Goal: Task Accomplishment & Management: Complete application form

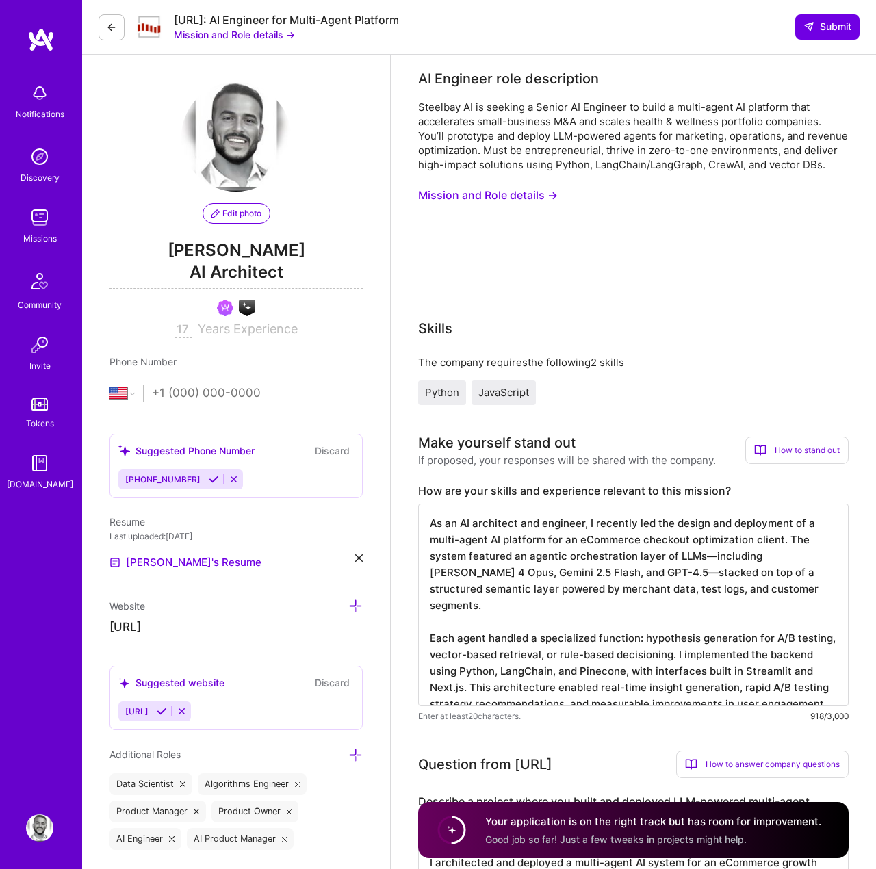
select select "US"
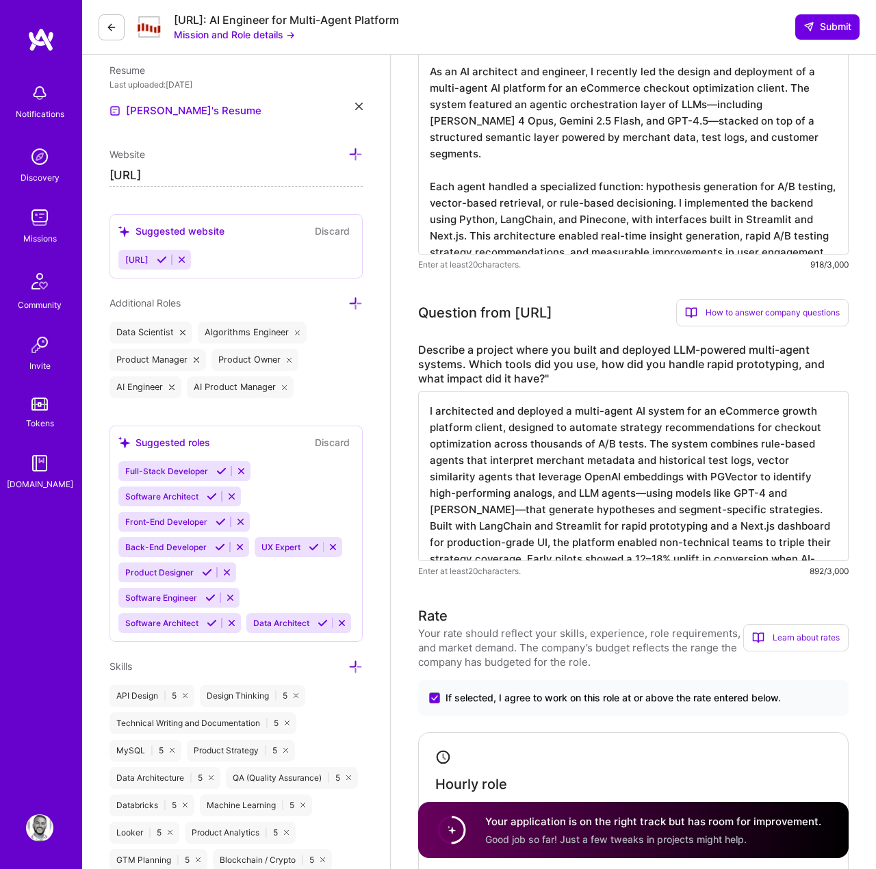
scroll to position [1, 0]
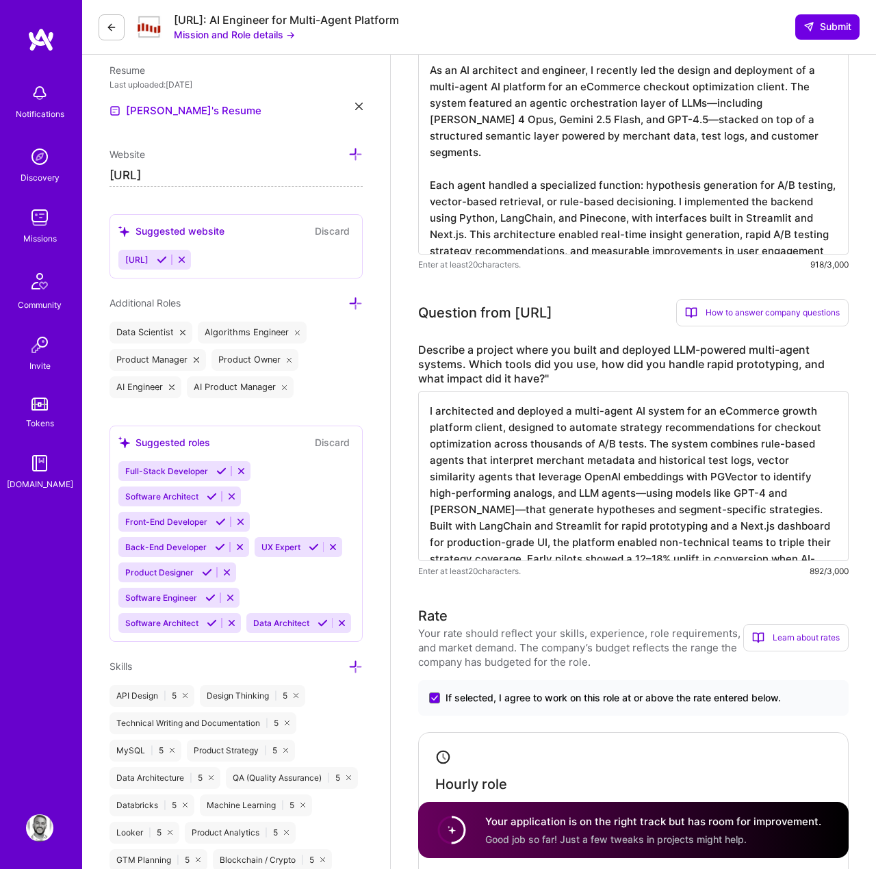
click at [108, 31] on icon at bounding box center [111, 27] width 11 height 11
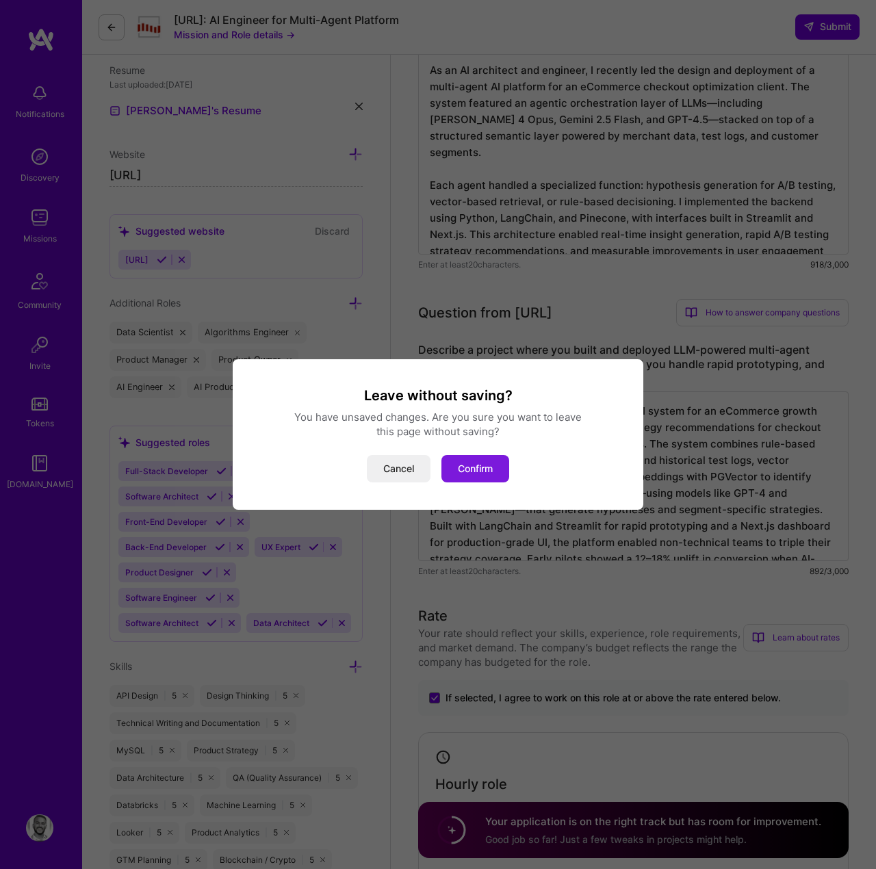
click at [490, 465] on button "Confirm" at bounding box center [475, 468] width 68 height 27
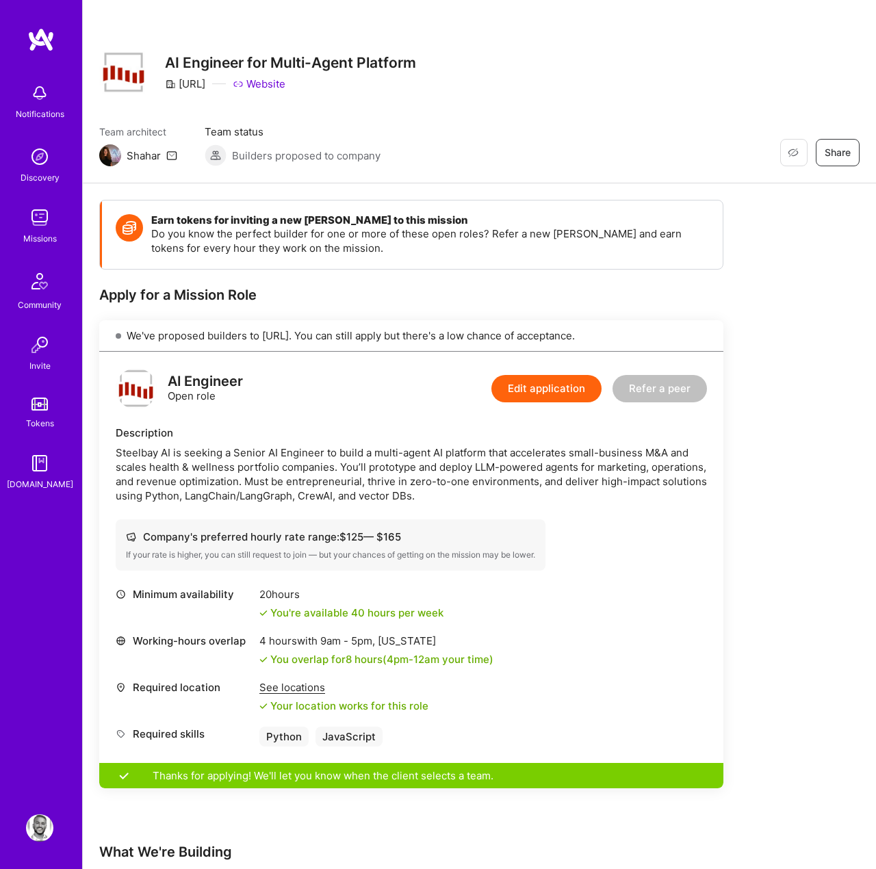
click at [38, 101] on img at bounding box center [39, 92] width 27 height 27
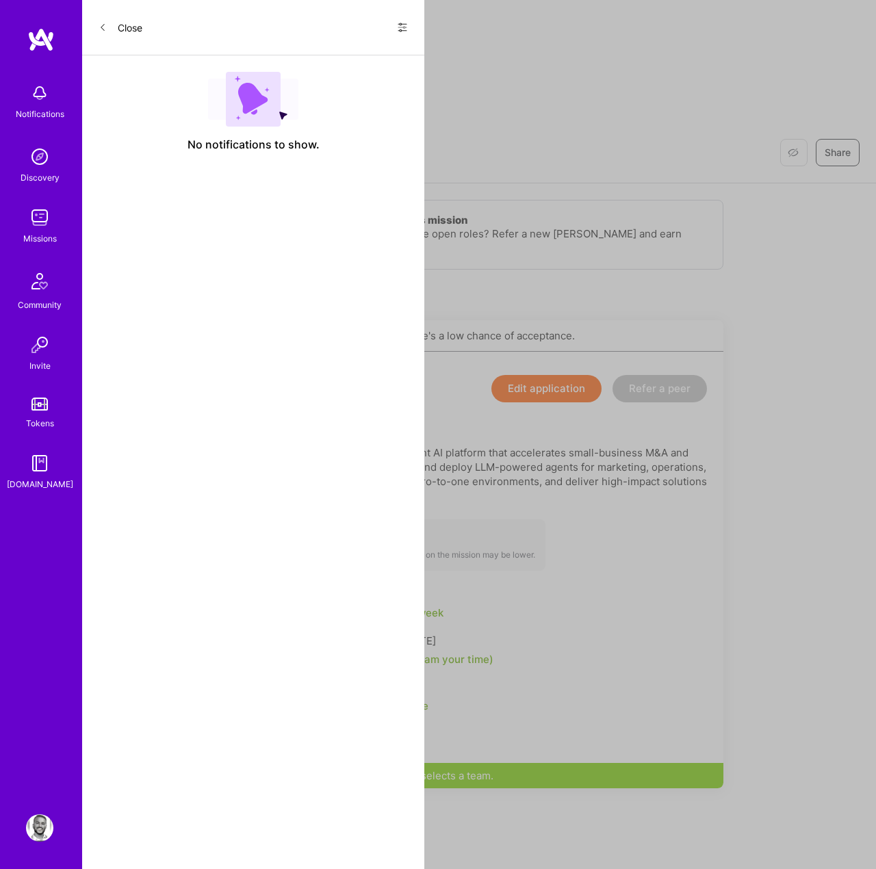
click at [103, 35] on button "Close" at bounding box center [121, 27] width 44 height 22
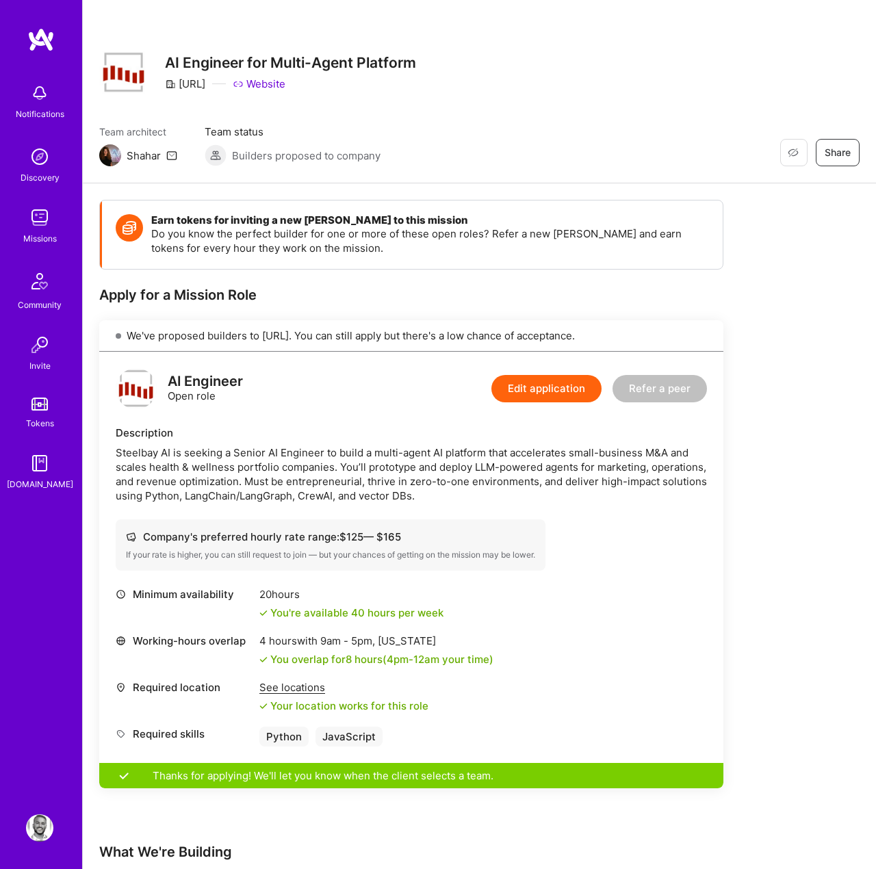
click at [51, 184] on div "Discovery" at bounding box center [40, 177] width 39 height 14
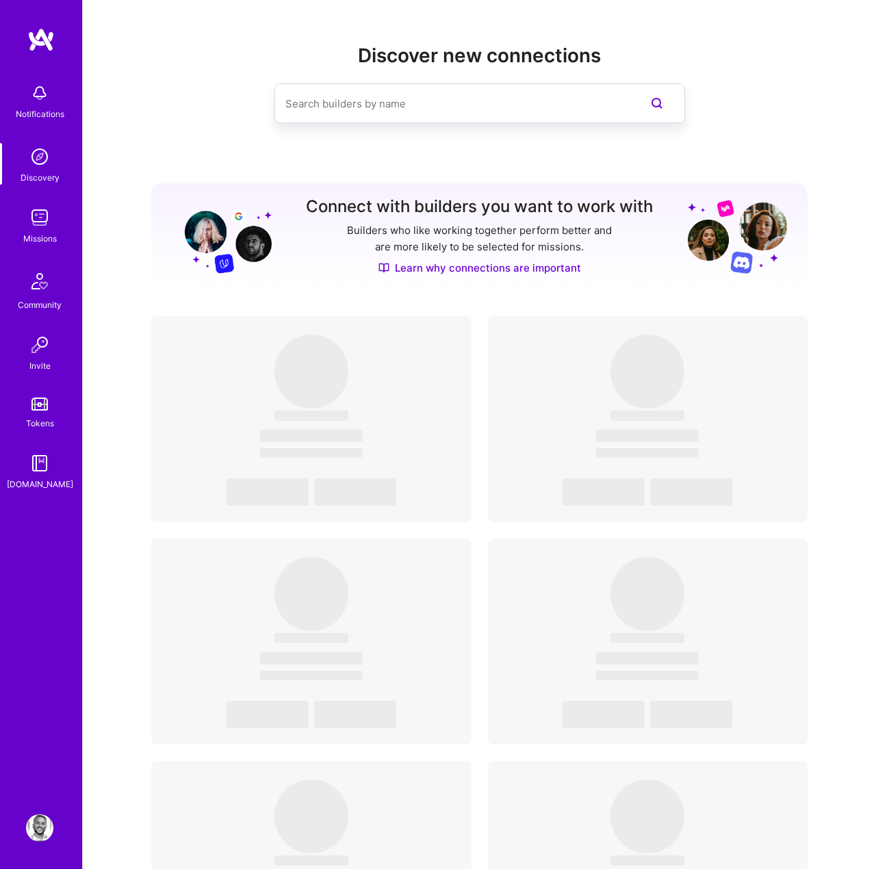
click at [352, 109] on input at bounding box center [452, 103] width 334 height 35
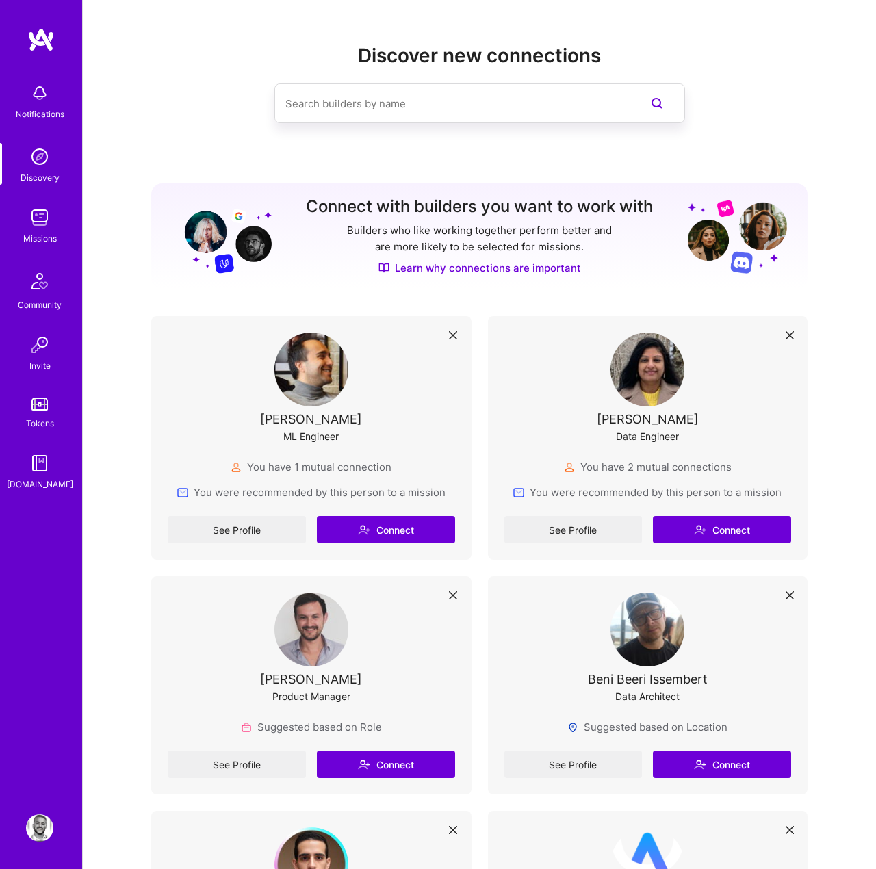
click at [51, 205] on img at bounding box center [39, 217] width 27 height 27
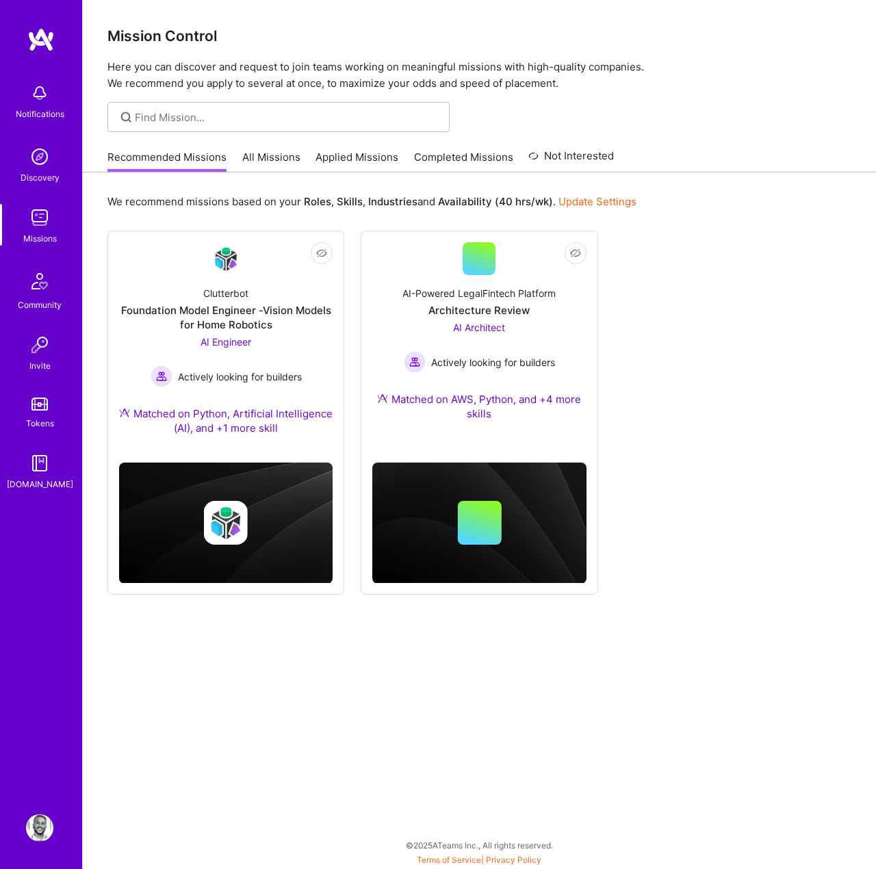
click at [263, 155] on link "All Missions" at bounding box center [271, 161] width 58 height 23
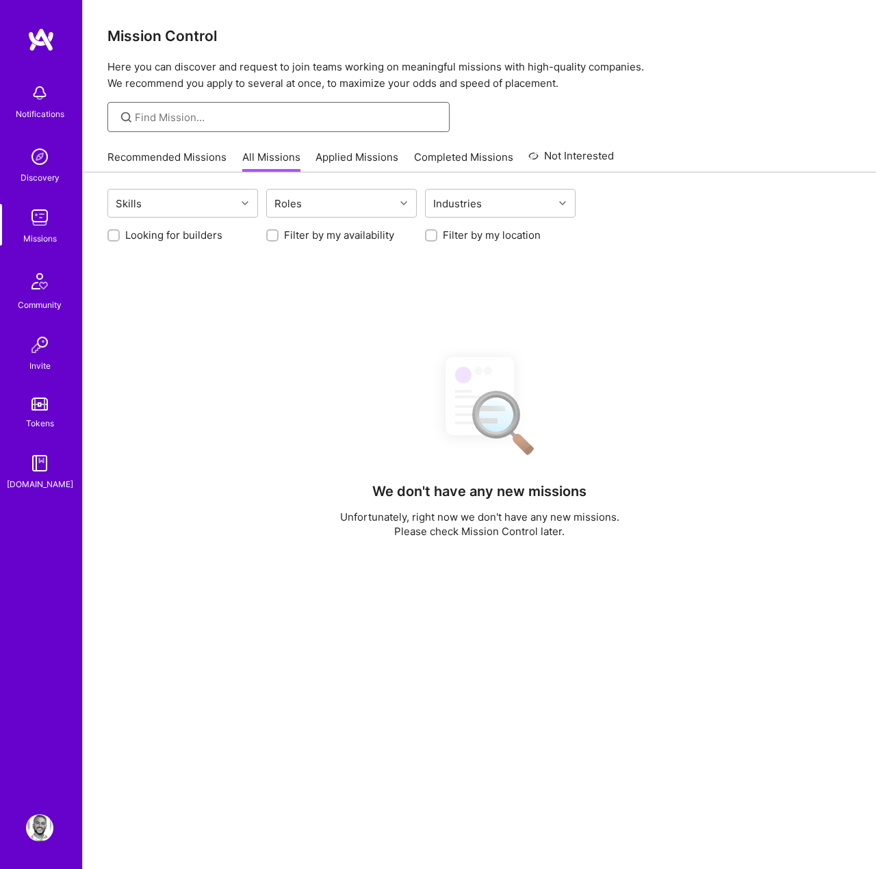
click at [246, 114] on input at bounding box center [287, 117] width 304 height 14
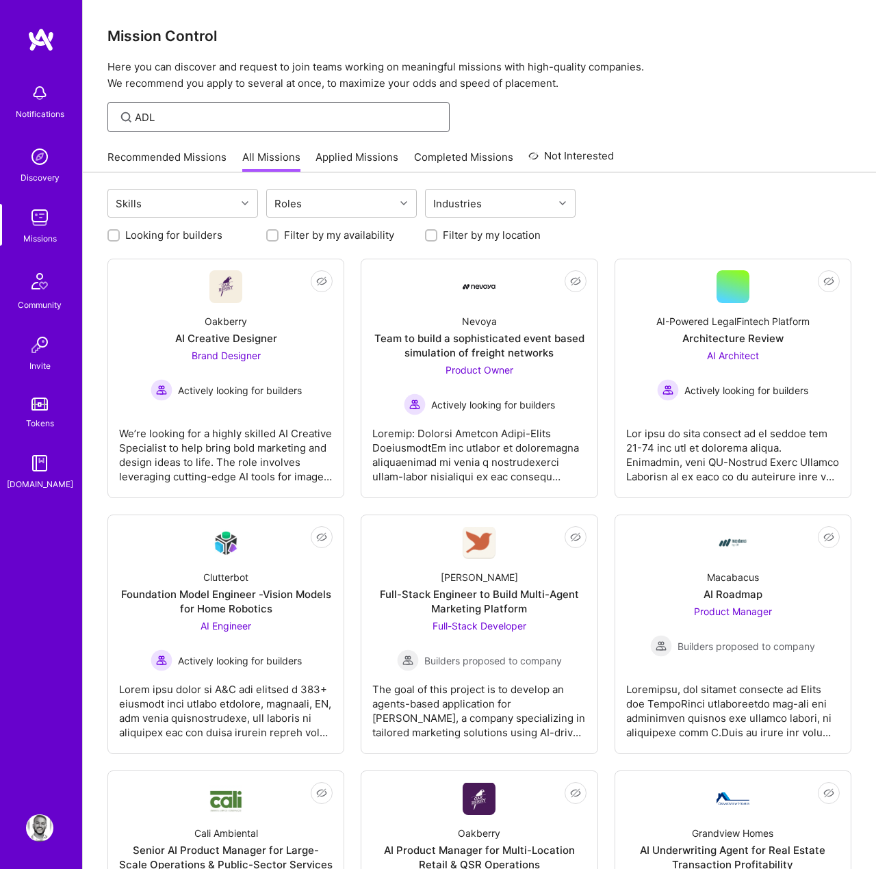
type input "ADL"
click at [345, 151] on link "Applied Missions" at bounding box center [356, 161] width 83 height 23
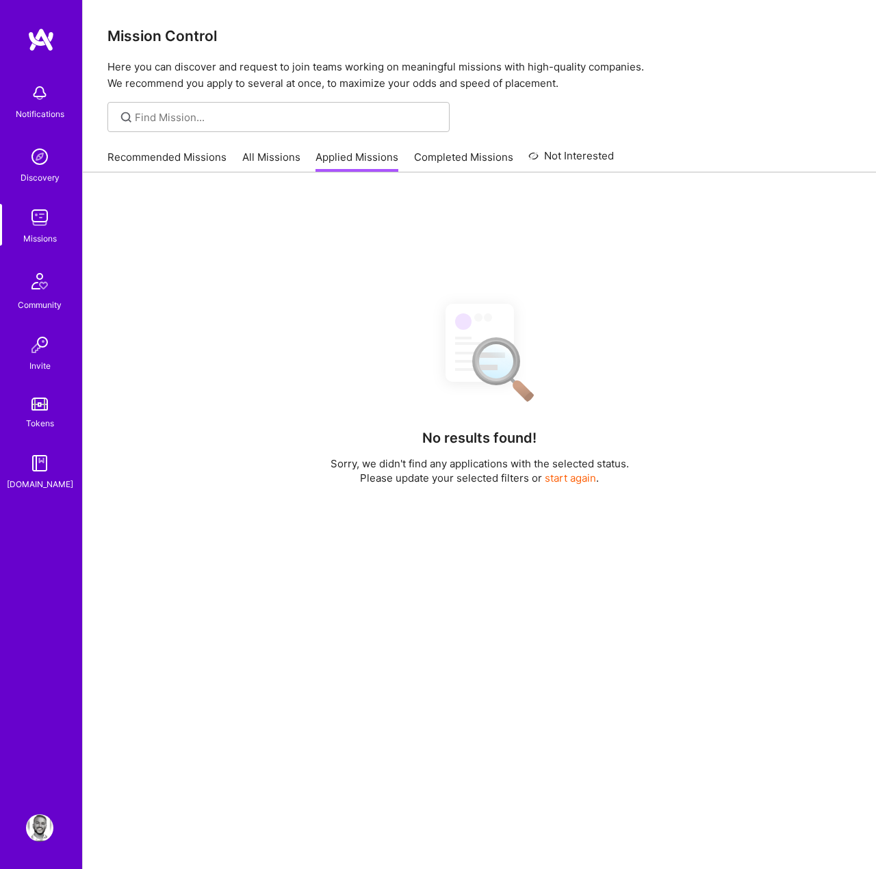
click at [257, 161] on link "All Missions" at bounding box center [271, 161] width 58 height 23
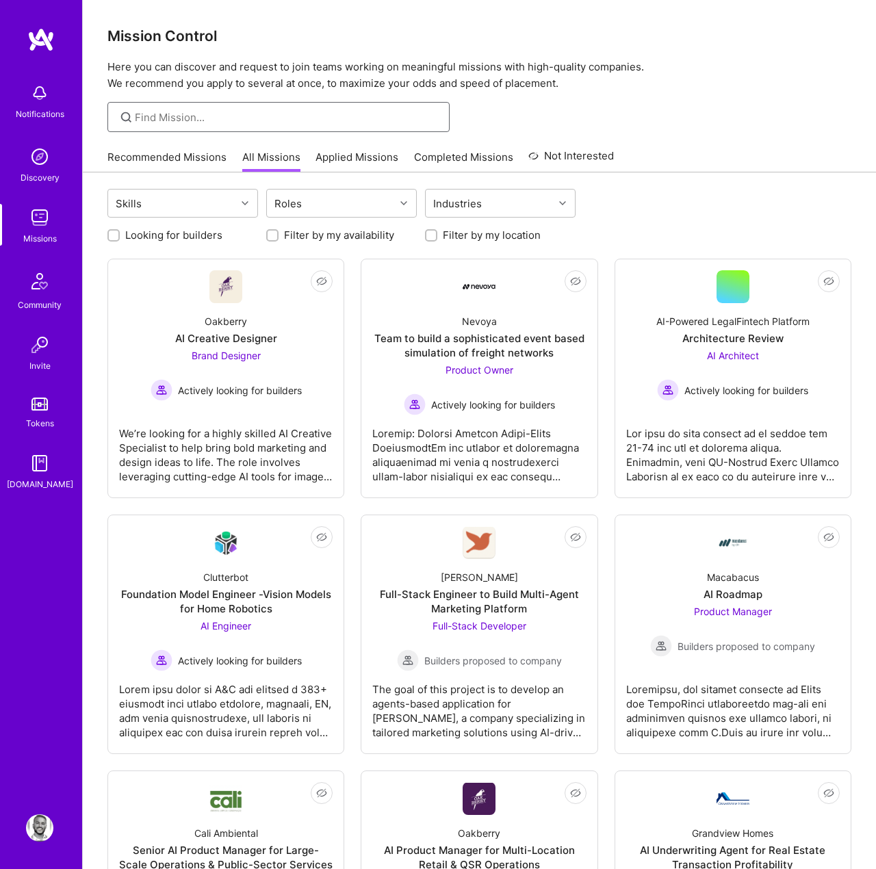
click at [231, 121] on input at bounding box center [287, 117] width 304 height 14
type input "ש"
type input "self"
click at [732, 103] on div "self" at bounding box center [479, 117] width 793 height 30
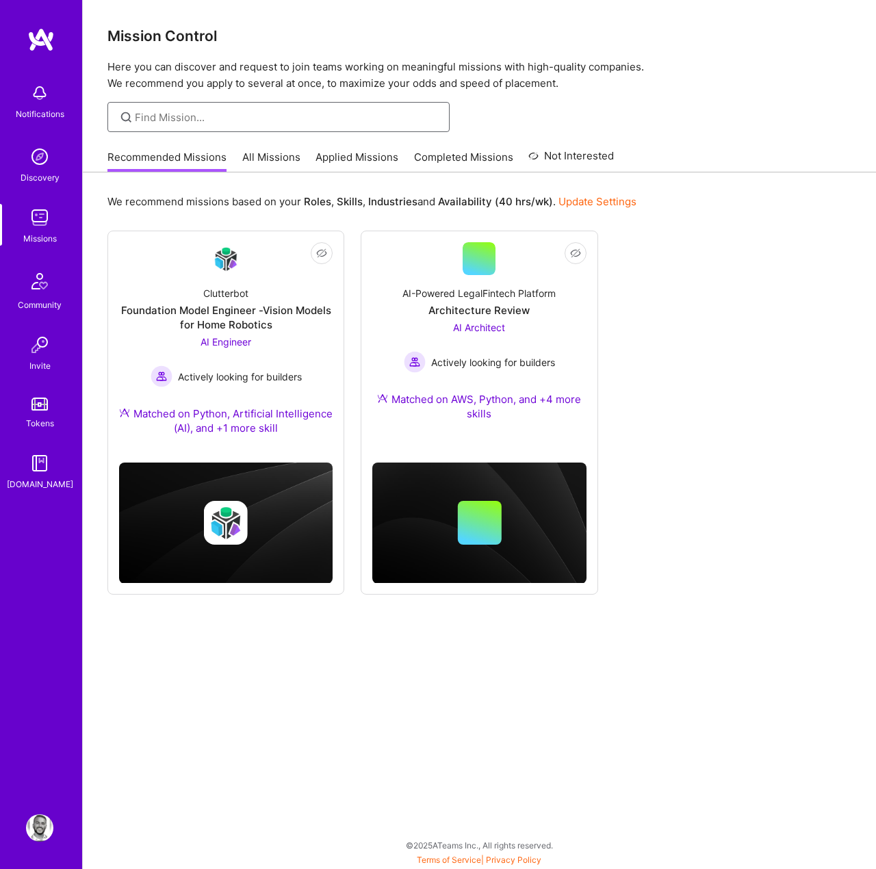
click at [161, 116] on input at bounding box center [287, 117] width 304 height 14
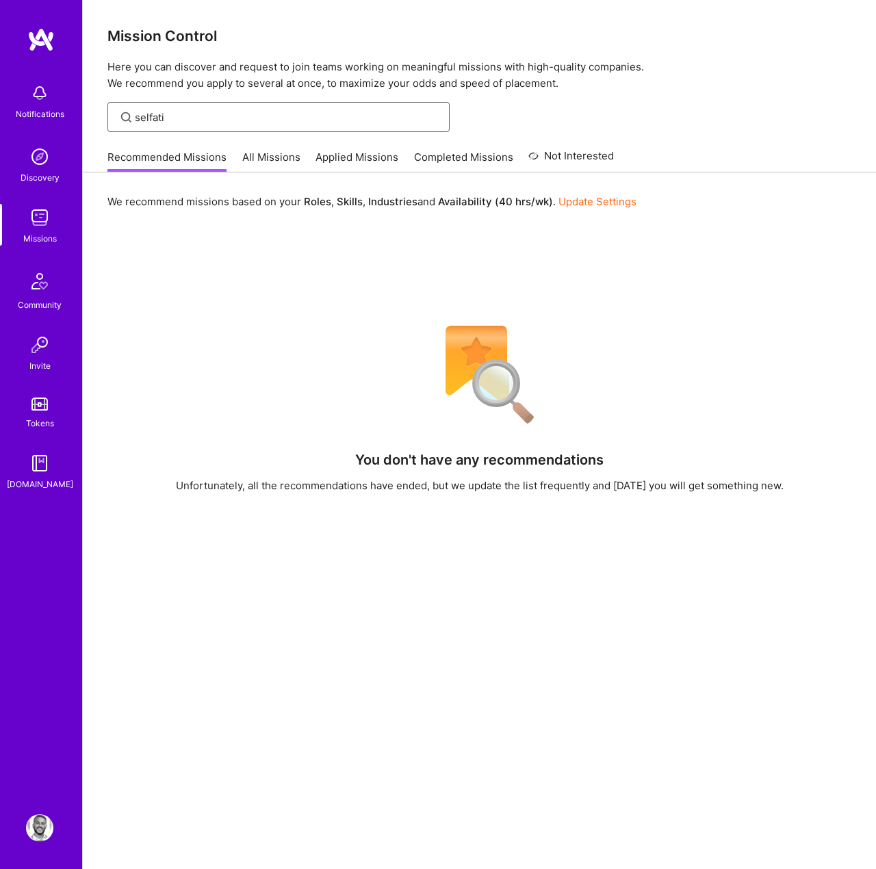
type input "selfati"
click at [260, 151] on link "All Missions" at bounding box center [271, 161] width 58 height 23
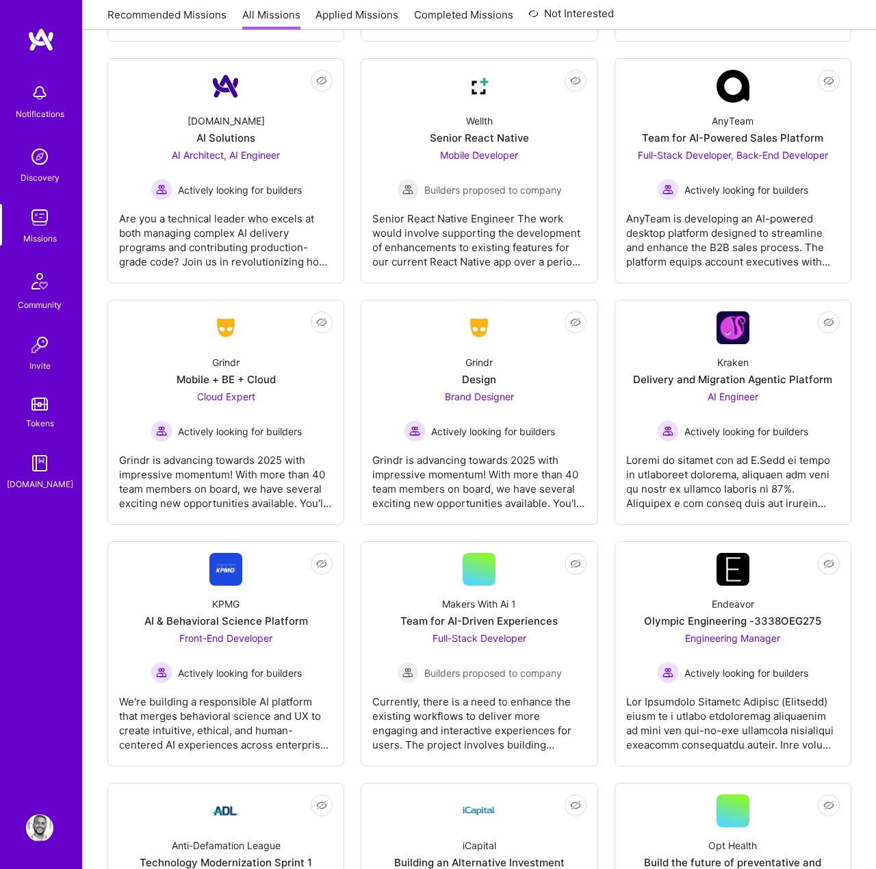
scroll to position [3471, 0]
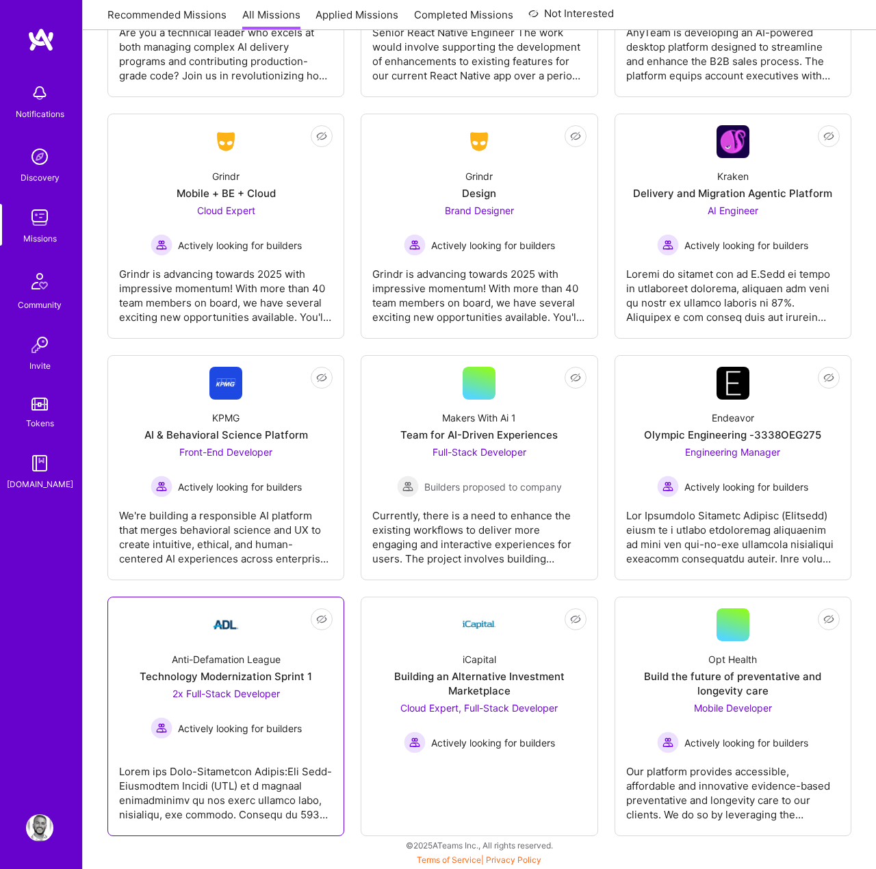
click at [209, 672] on div "Technology Modernization Sprint 1" at bounding box center [226, 676] width 172 height 14
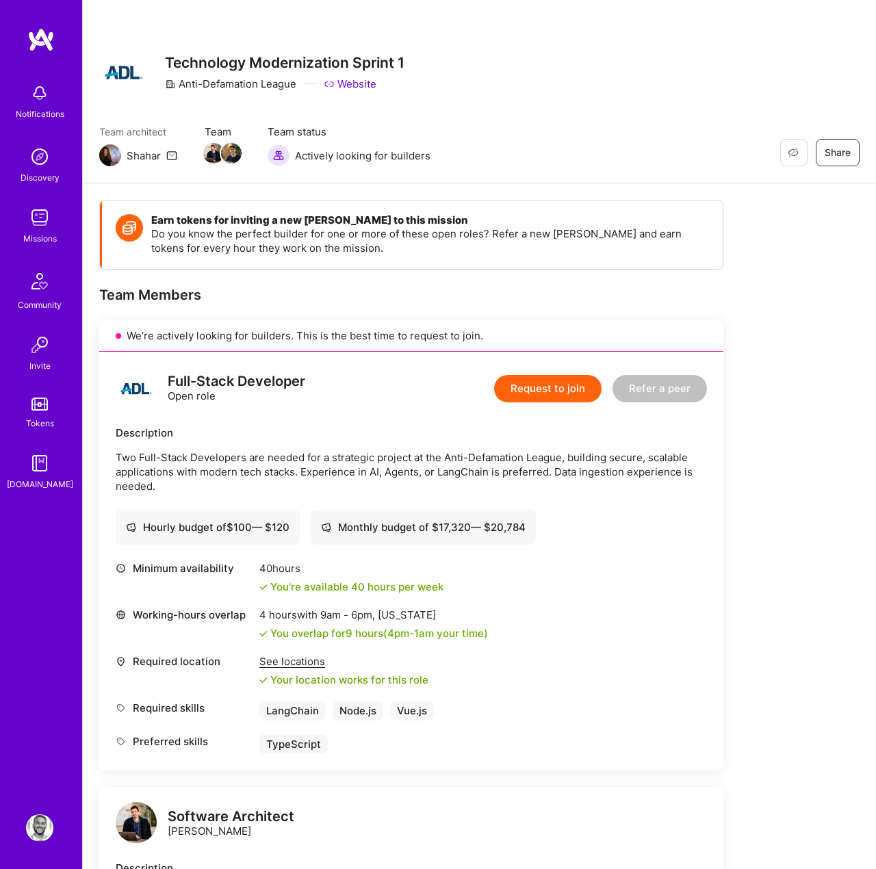
click at [338, 456] on p "Two Full-Stack Developers are needed for a strategic project at the Anti-Defama…" at bounding box center [411, 471] width 591 height 43
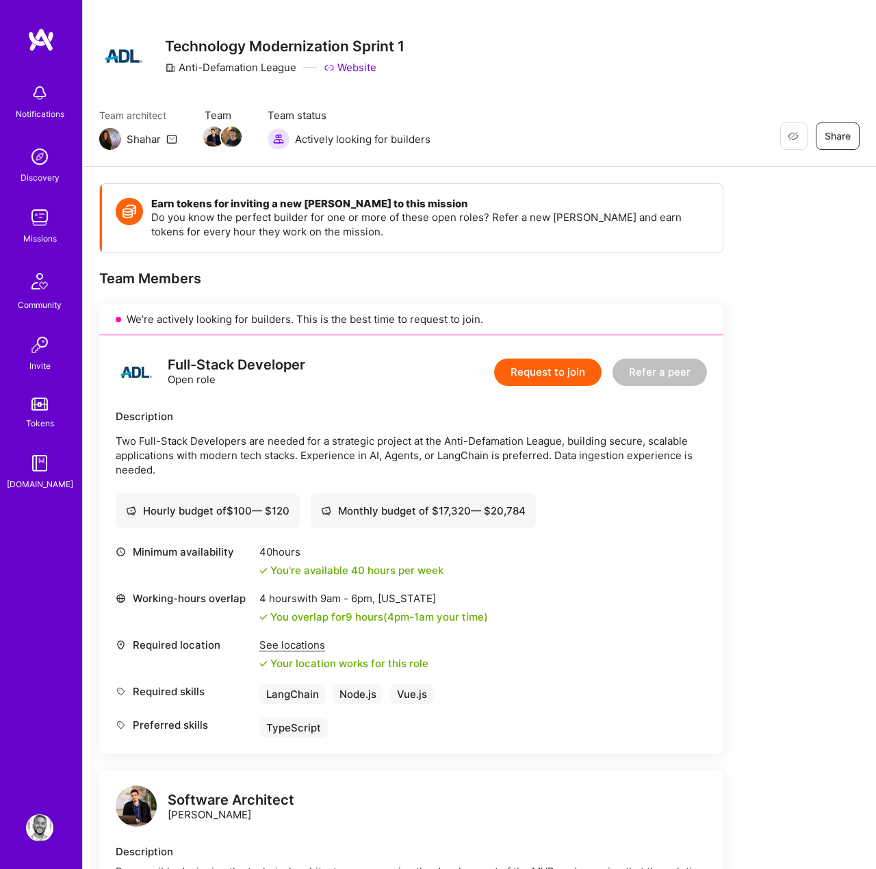
scroll to position [23, 0]
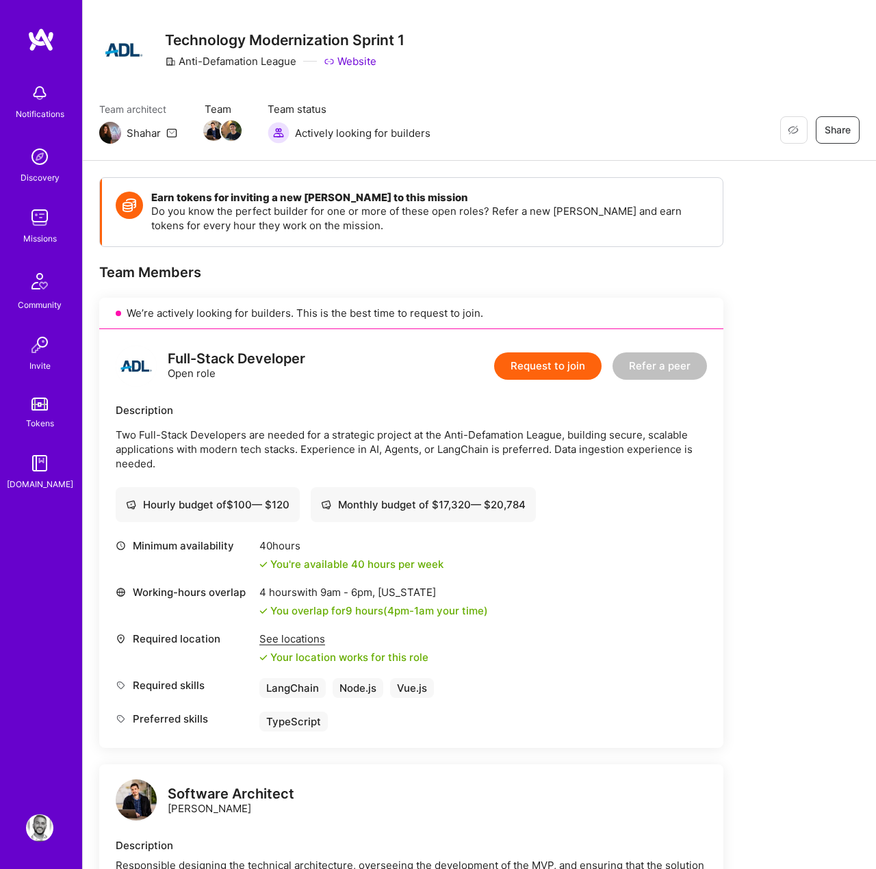
click at [378, 456] on p "Two Full-Stack Developers are needed for a strategic project at the Anti-Defama…" at bounding box center [411, 449] width 591 height 43
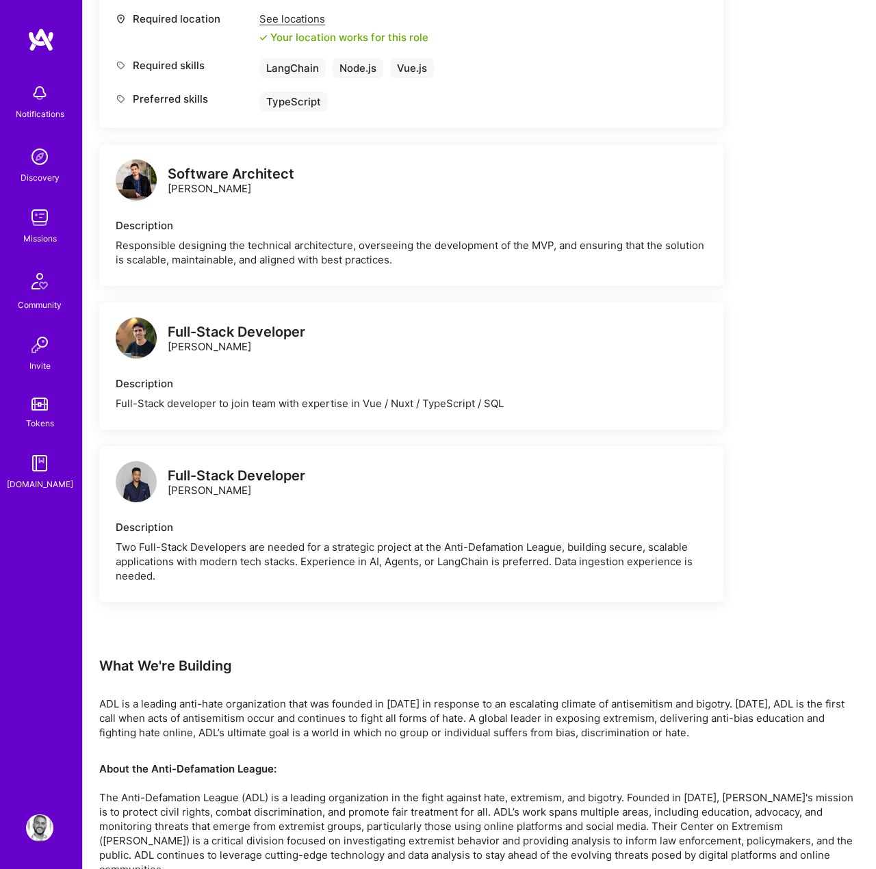
scroll to position [651, 0]
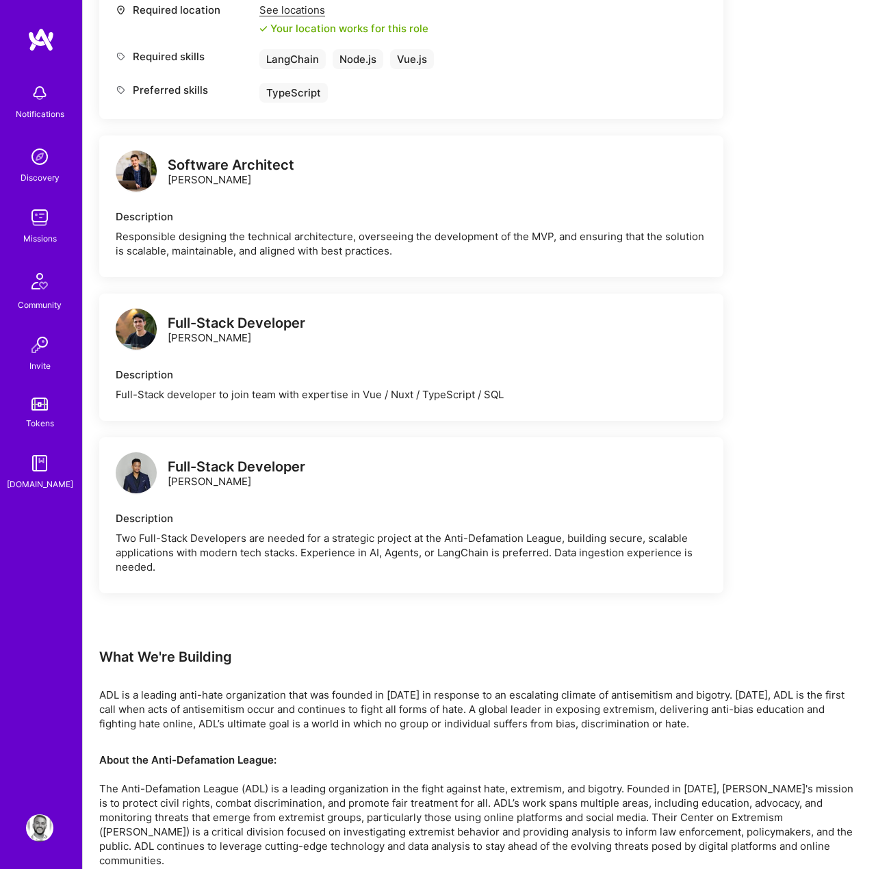
click at [155, 216] on div "Description" at bounding box center [411, 216] width 591 height 14
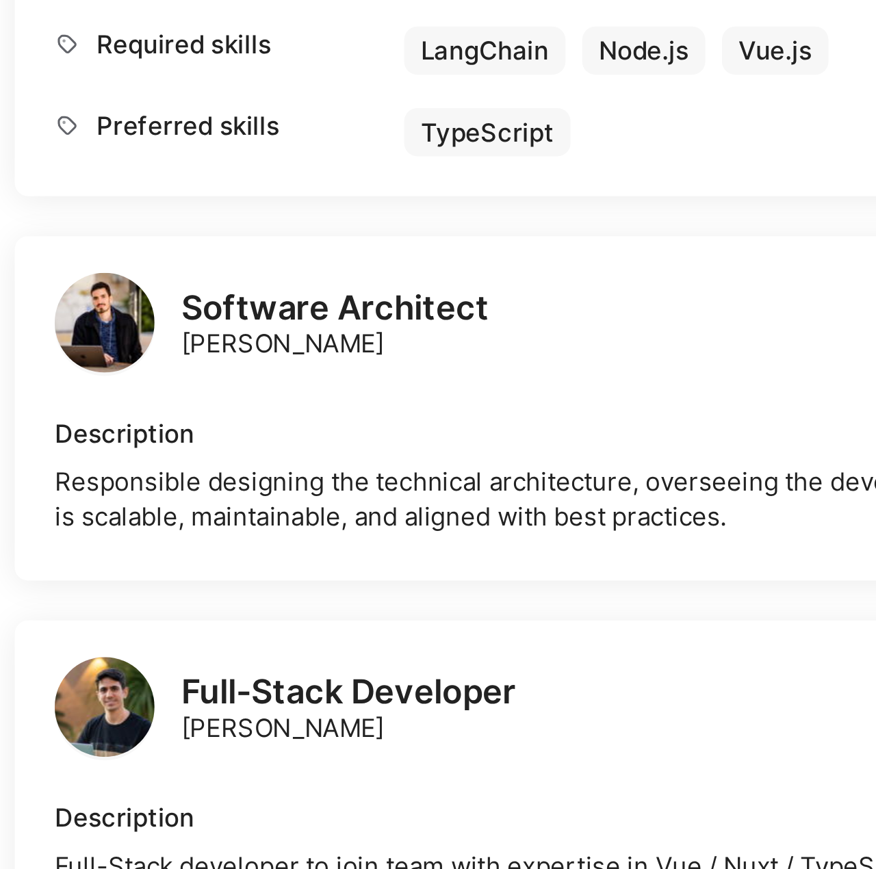
scroll to position [187, 0]
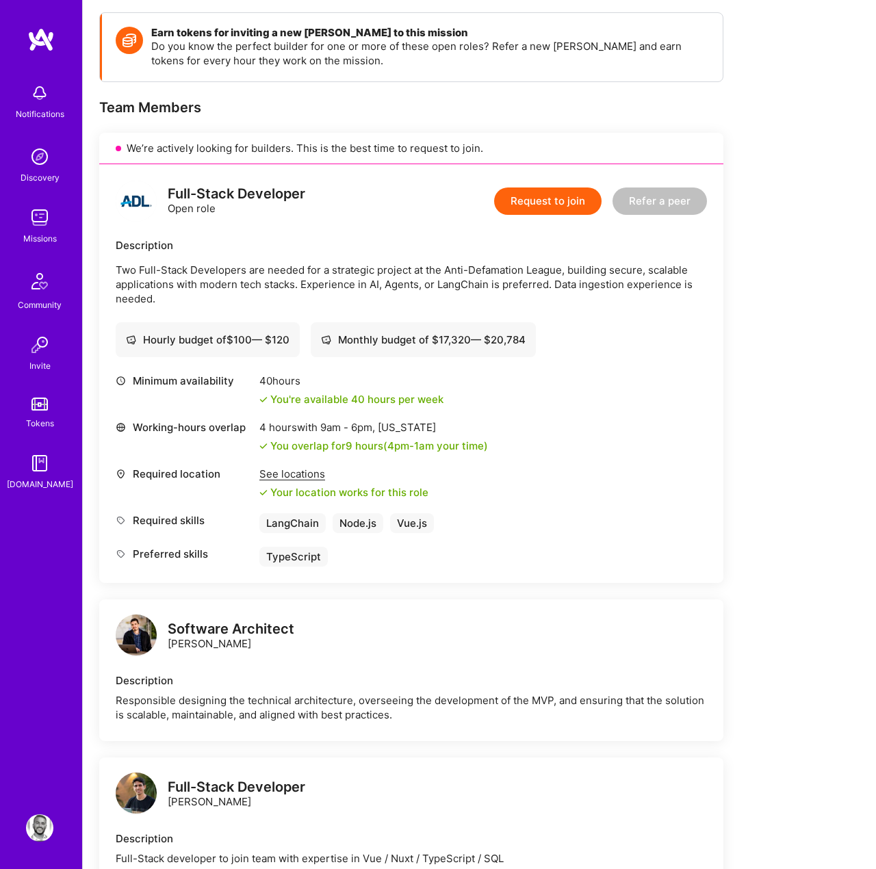
click at [225, 675] on div "Description" at bounding box center [411, 680] width 591 height 14
click at [582, 478] on div "Required location See locations Your location works for this role" at bounding box center [411, 483] width 591 height 33
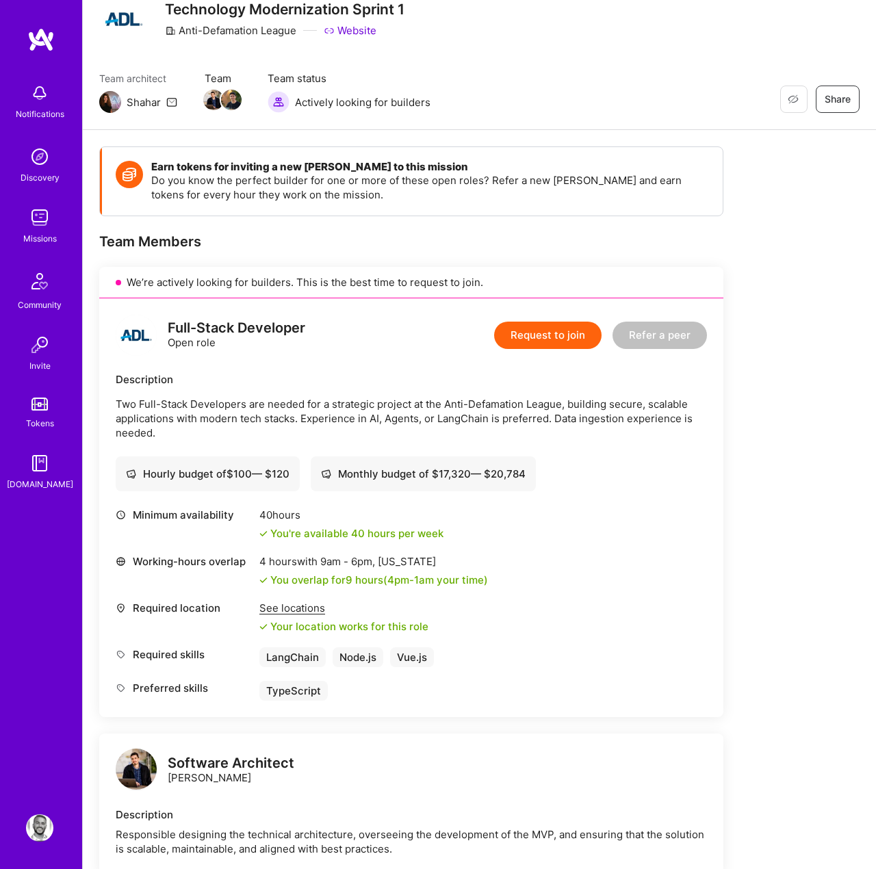
scroll to position [0, 0]
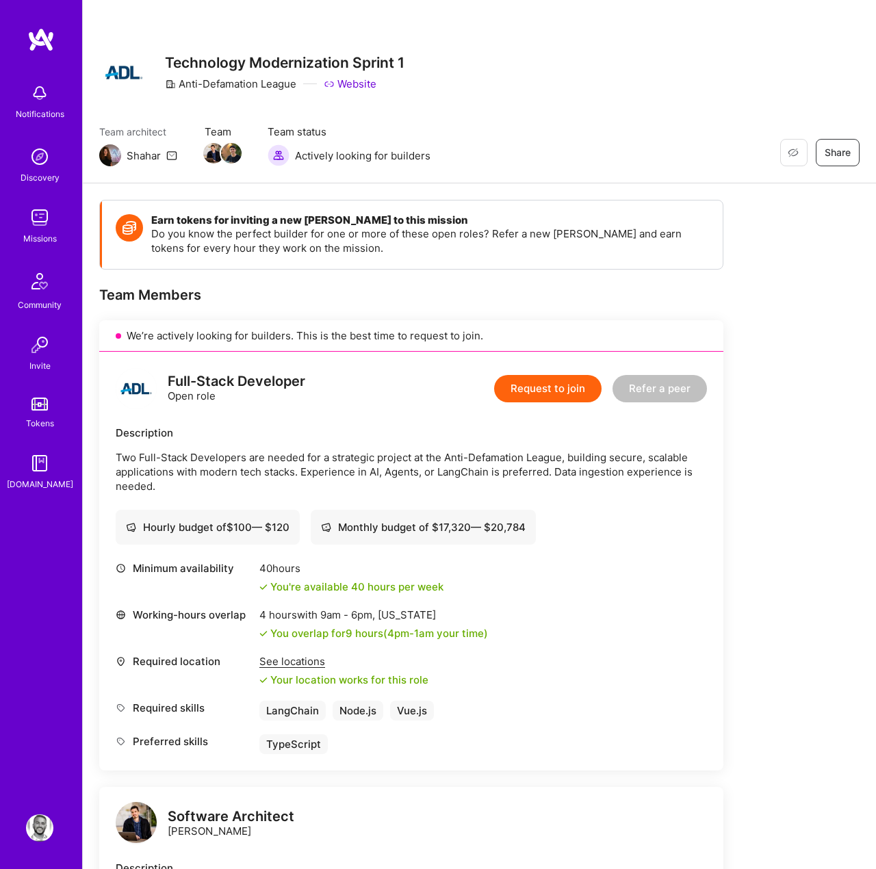
click at [283, 468] on p "Two Full-Stack Developers are needed for a strategic project at the Anti-Defama…" at bounding box center [411, 471] width 591 height 43
click at [665, 595] on div "Minimum availability 40 hours You're available 40 hours per week Working-hours …" at bounding box center [411, 657] width 591 height 193
click at [538, 395] on button "Request to join" at bounding box center [547, 388] width 107 height 27
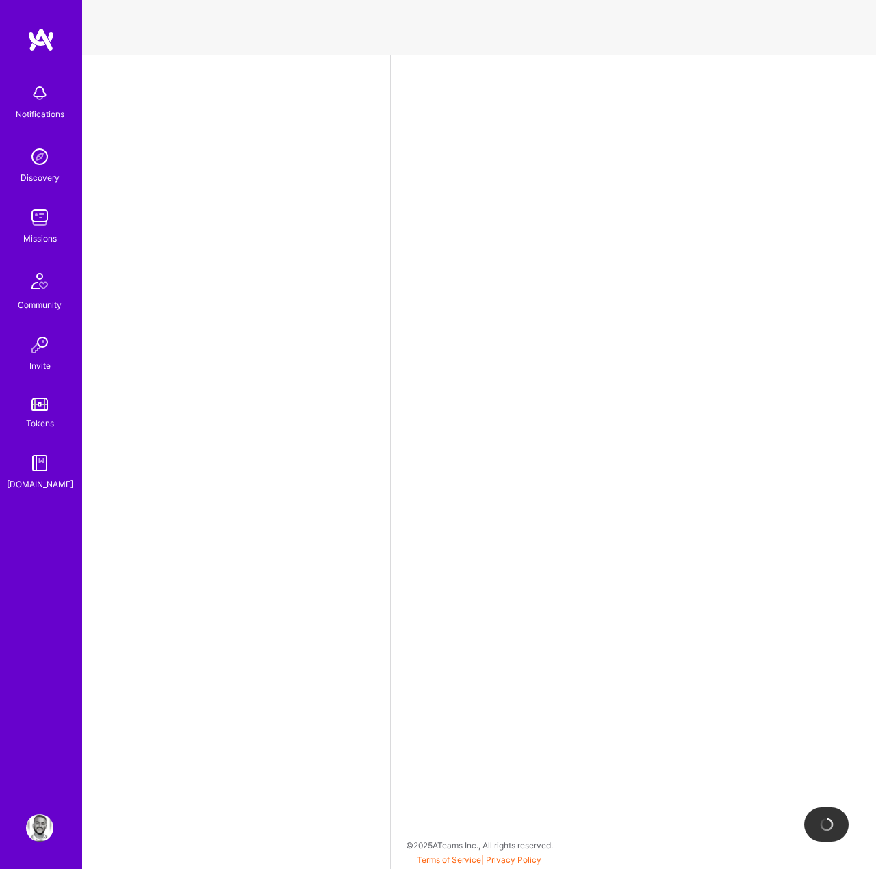
select select "US"
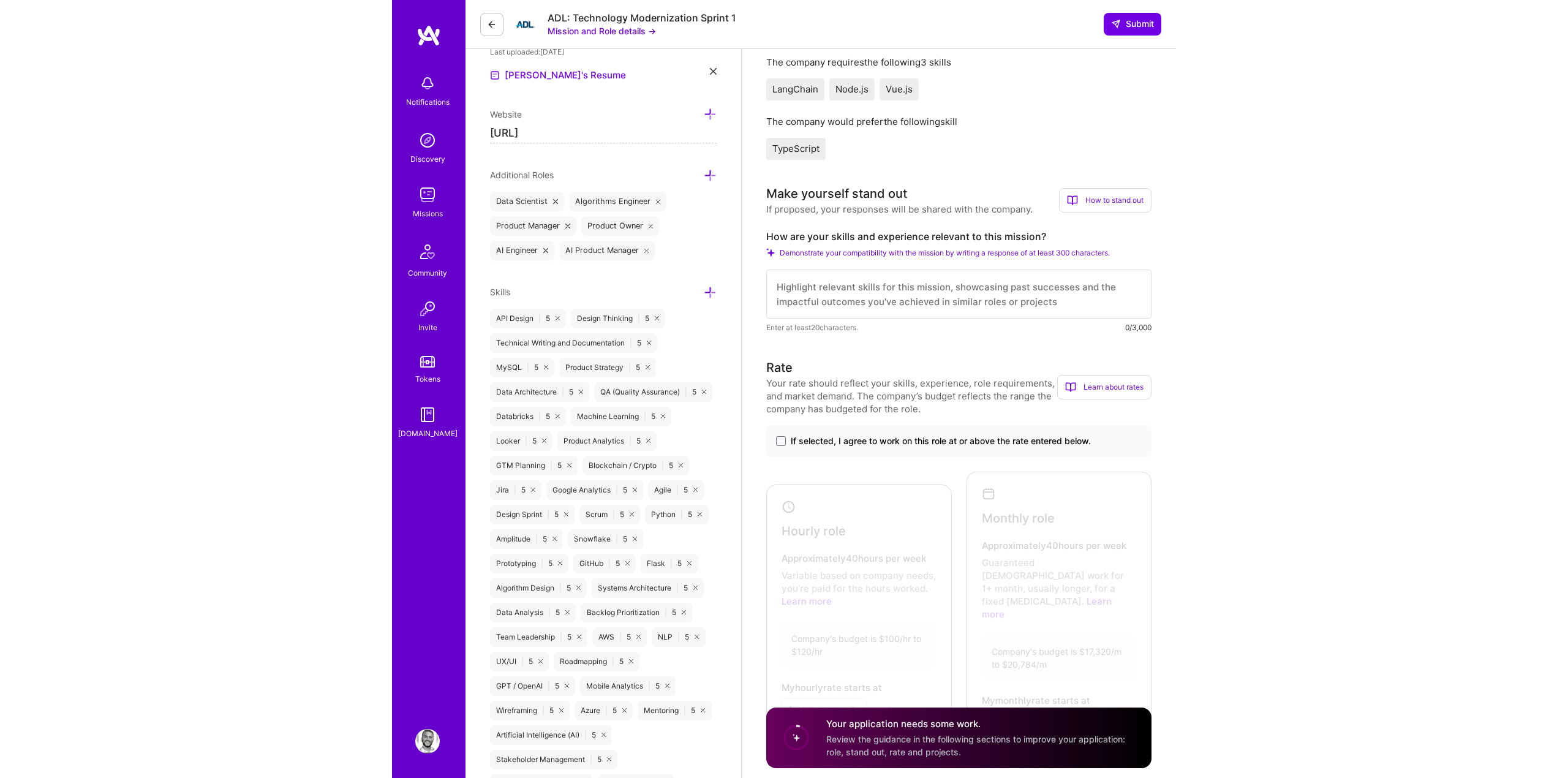
scroll to position [556, 0]
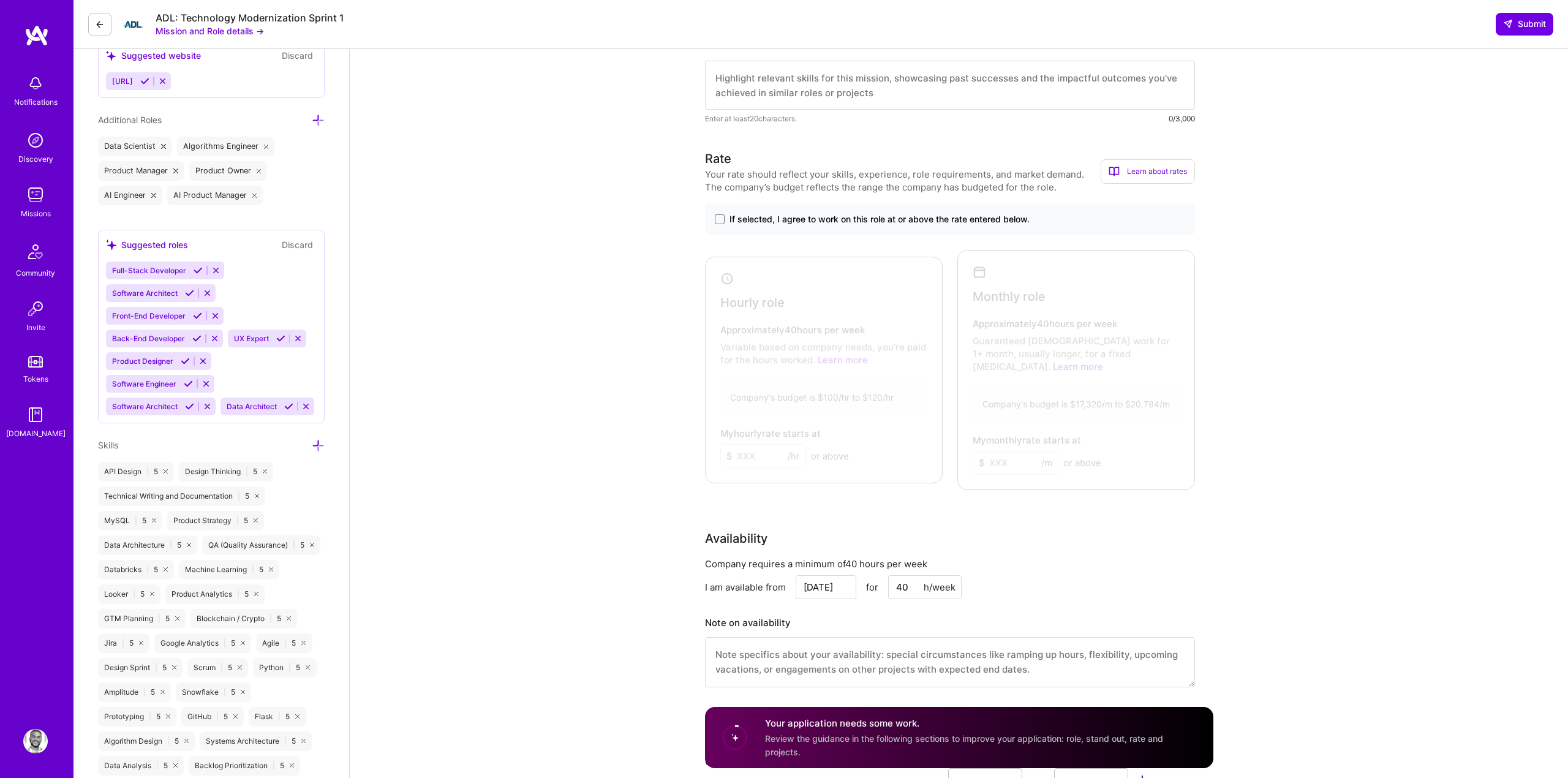
click at [724, 219] on label "If selected, I agree to work on this role at or above the rate entered below." at bounding box center [949, 219] width 470 height 13
click at [0, 0] on input "If selected, I agree to work on this role at or above the rate entered below." at bounding box center [0, 0] width 0 height 0
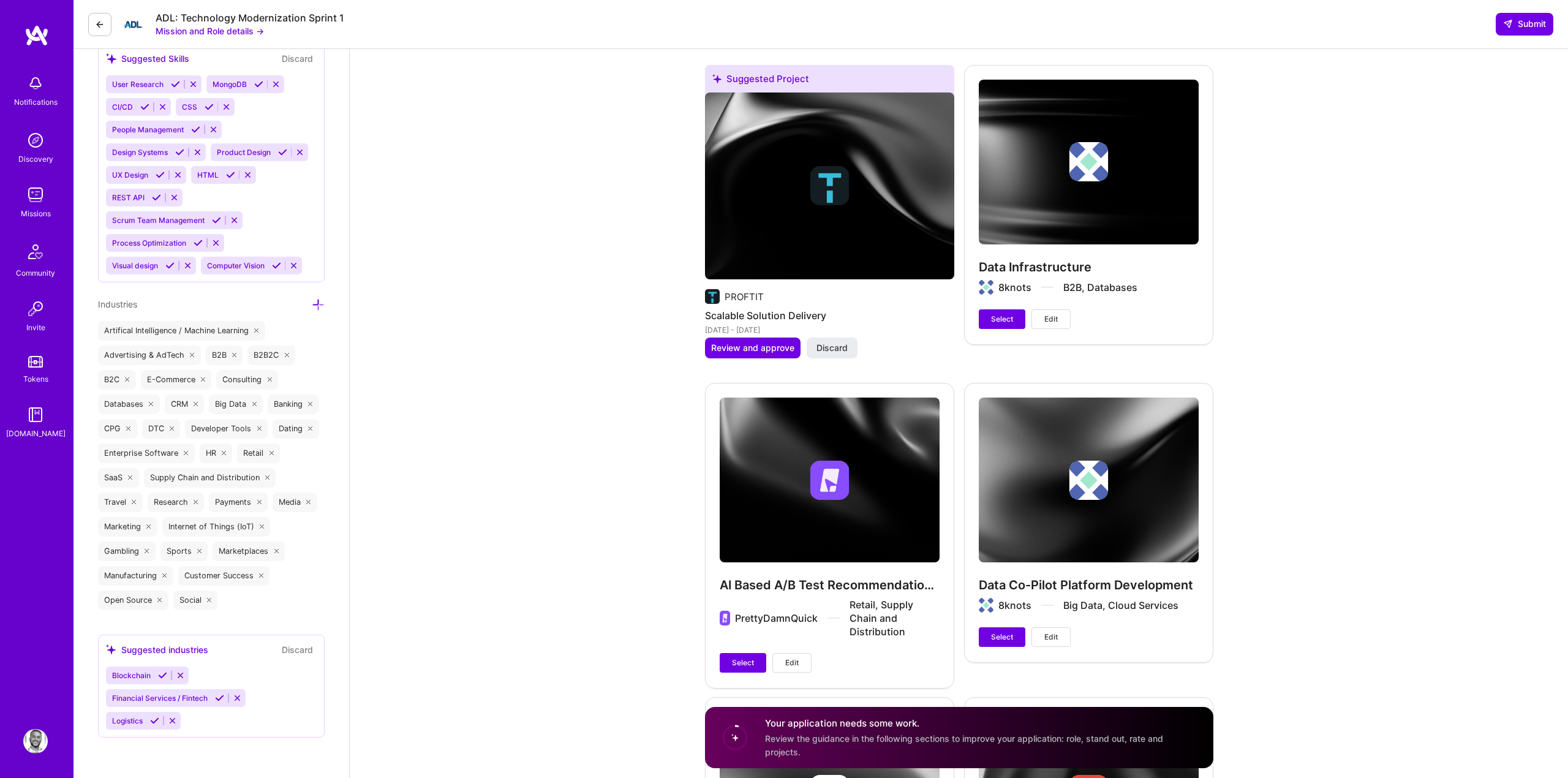
scroll to position [1296, 0]
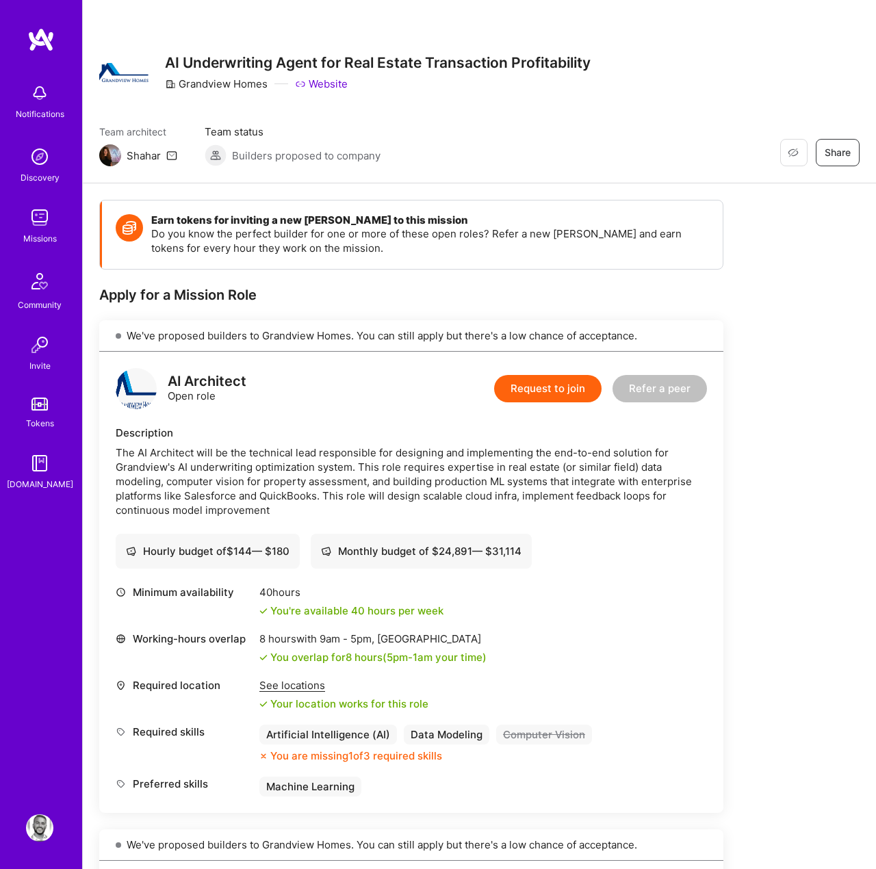
scroll to position [64, 0]
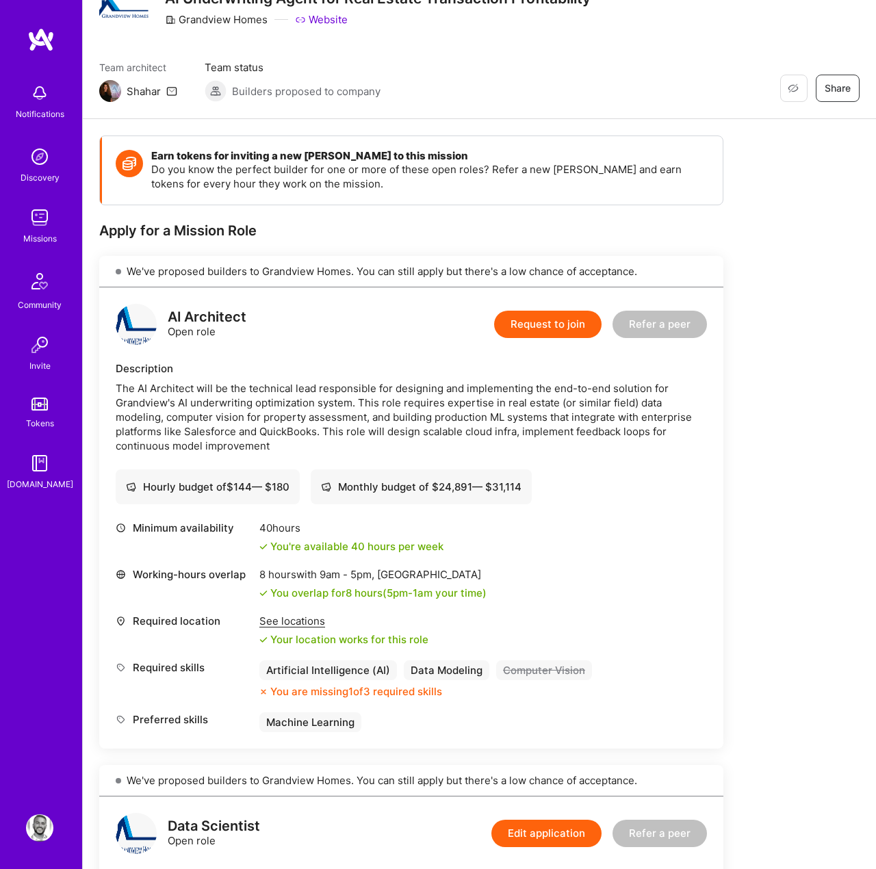
click at [40, 158] on img at bounding box center [39, 156] width 27 height 27
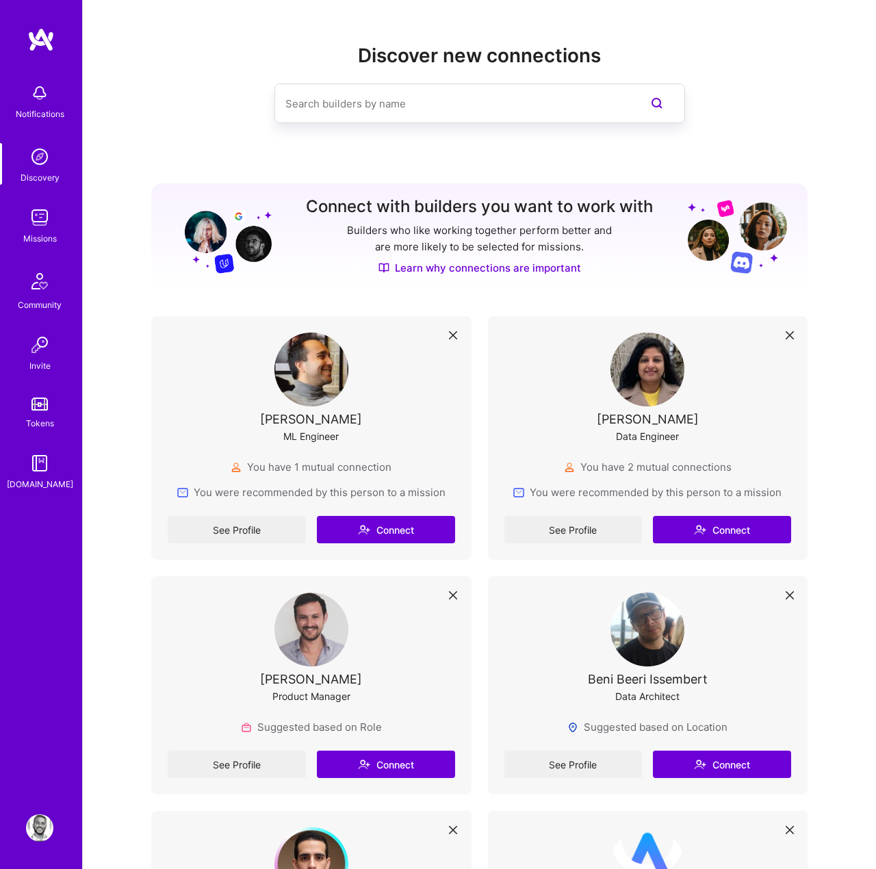
click at [39, 833] on img at bounding box center [39, 827] width 27 height 27
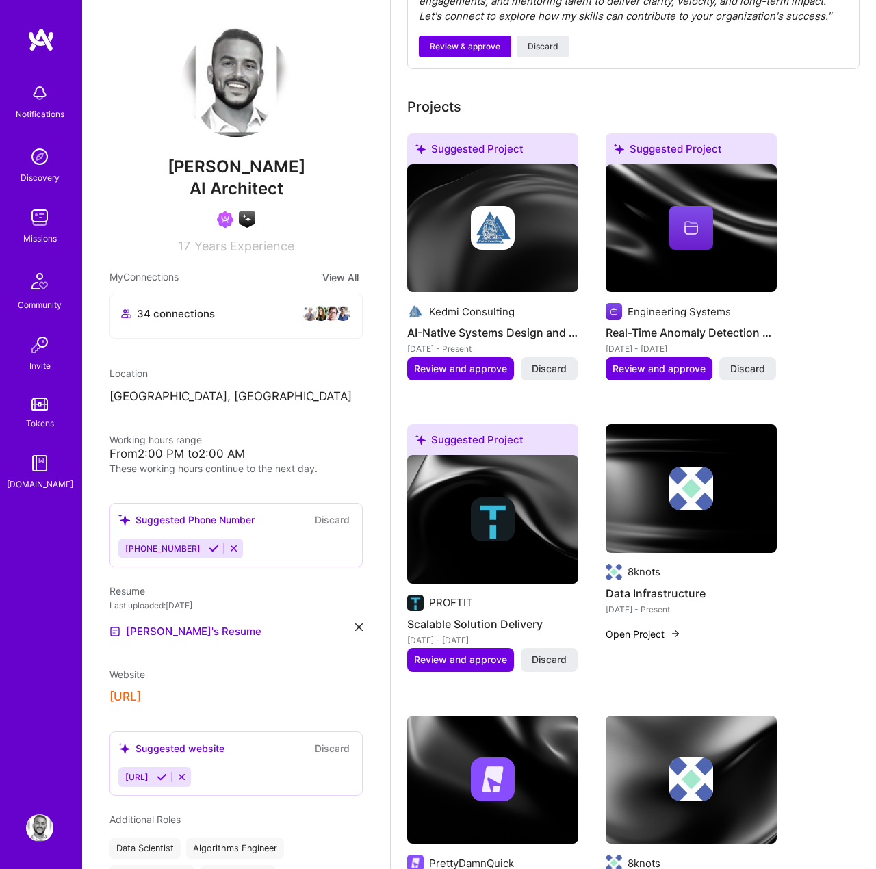
click at [325, 275] on button "View All" at bounding box center [340, 278] width 44 height 16
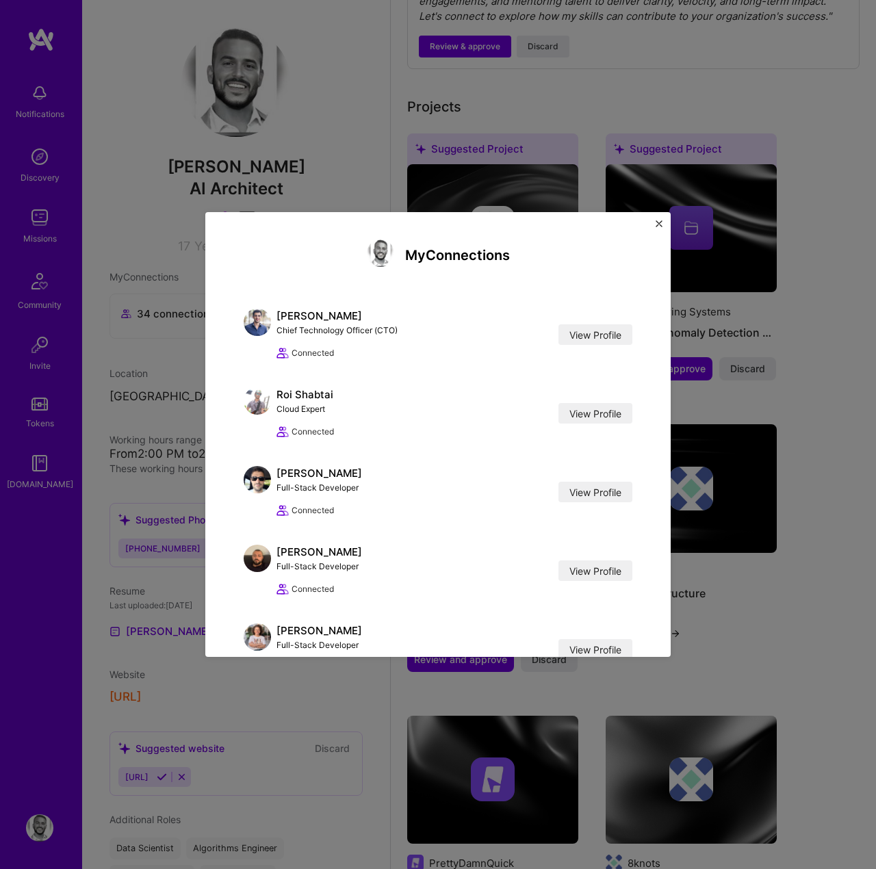
click at [660, 215] on div "My Connections Moshe Simantov Chief Technology Officer (CTO) View Profile Conne…" at bounding box center [437, 434] width 465 height 445
click at [655, 229] on button "Close" at bounding box center [658, 227] width 7 height 14
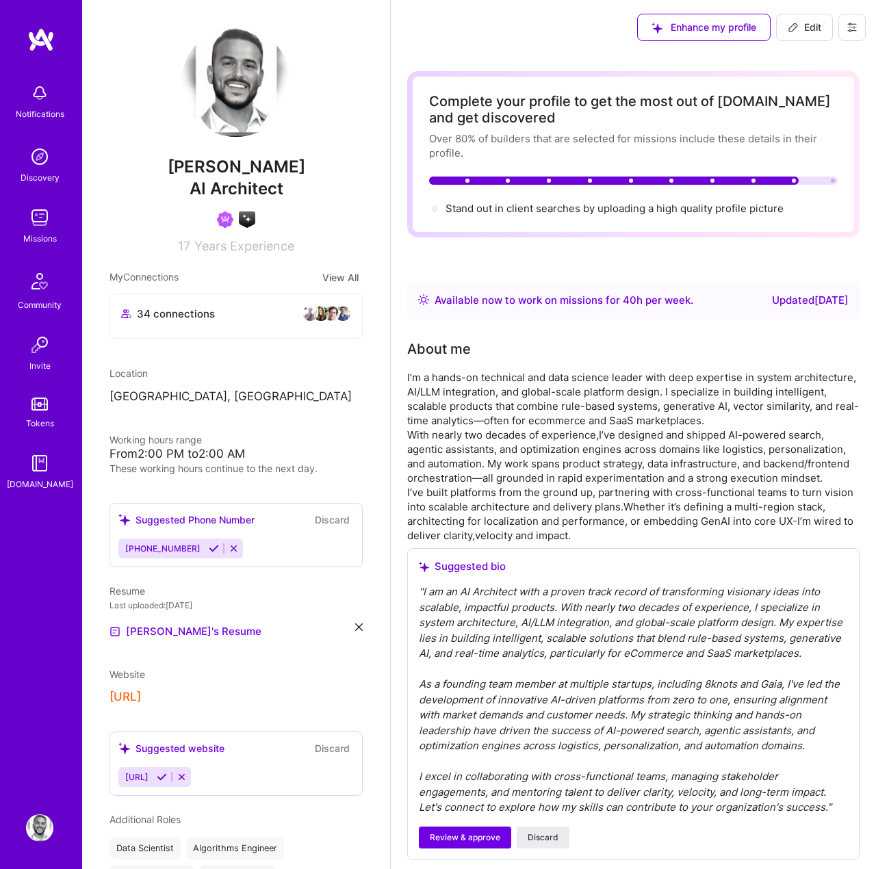
click at [840, 23] on button at bounding box center [851, 27] width 27 height 27
click at [299, 222] on div at bounding box center [235, 219] width 253 height 16
click at [220, 217] on img at bounding box center [225, 219] width 16 height 16
click at [36, 218] on img at bounding box center [39, 217] width 27 height 27
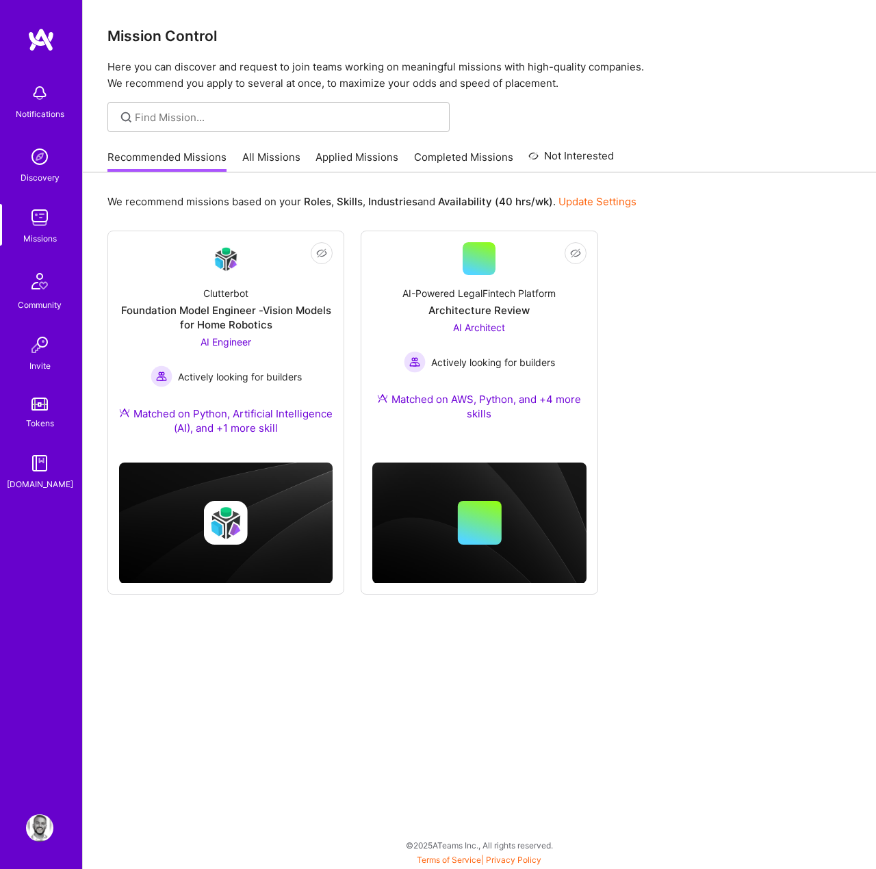
click at [450, 151] on link "Completed Missions" at bounding box center [463, 161] width 99 height 23
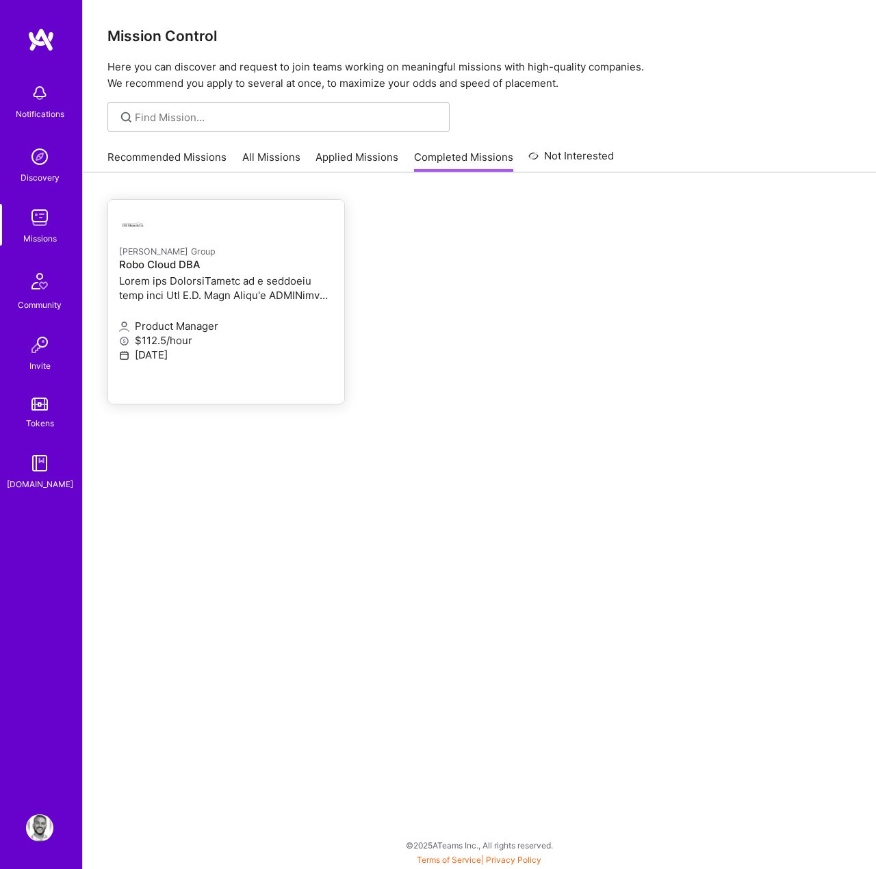
click at [213, 261] on h4 "Robo Cloud DBA" at bounding box center [226, 265] width 214 height 12
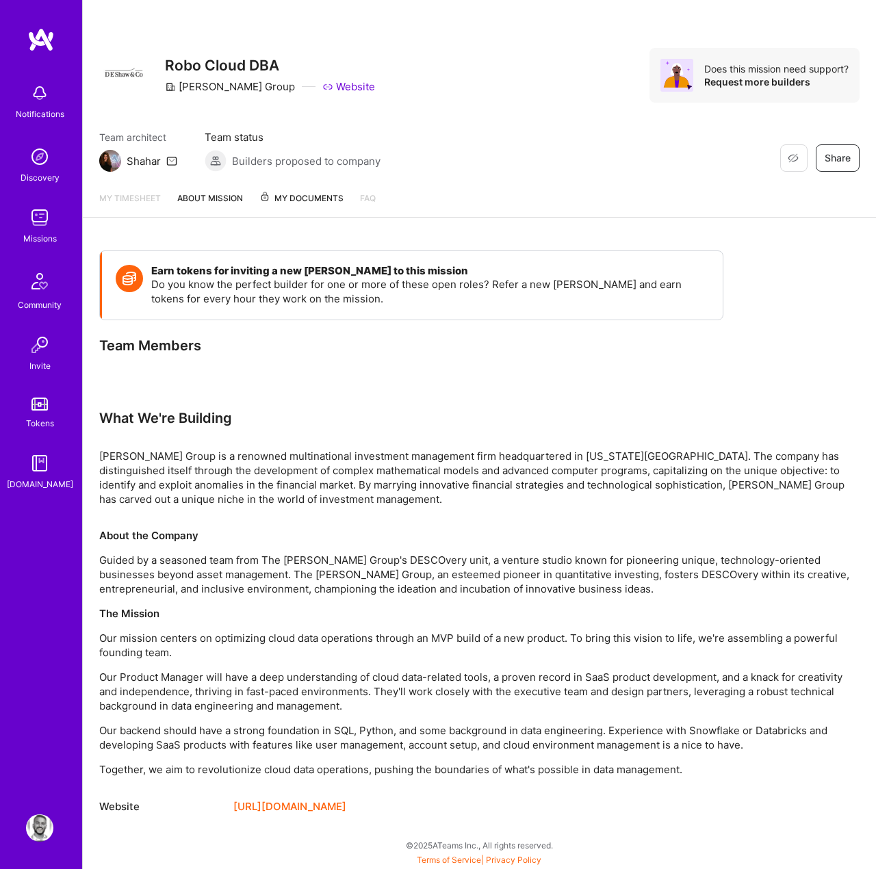
click at [328, 191] on span "My Documents" at bounding box center [301, 198] width 84 height 15
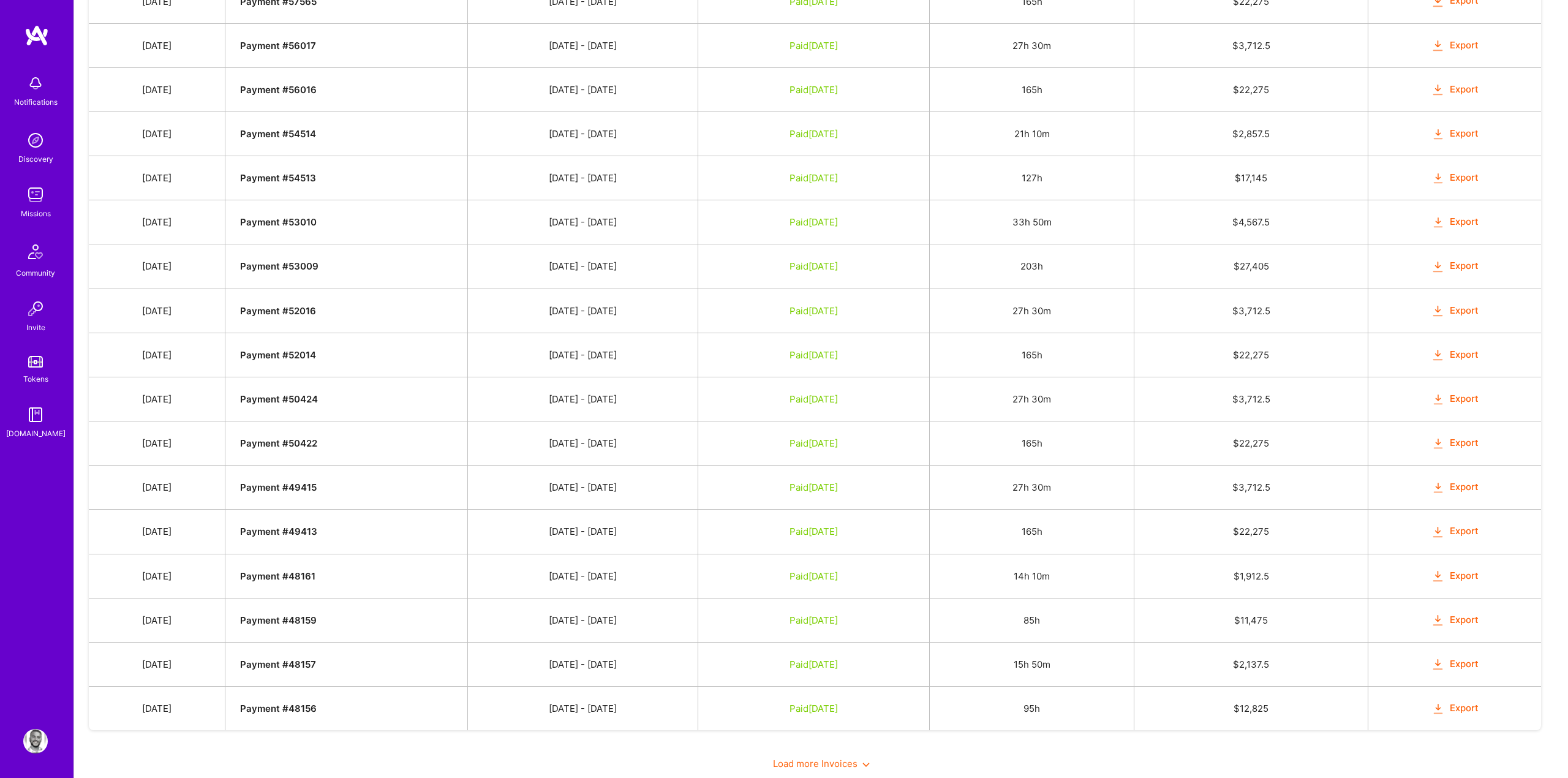
scroll to position [703, 0]
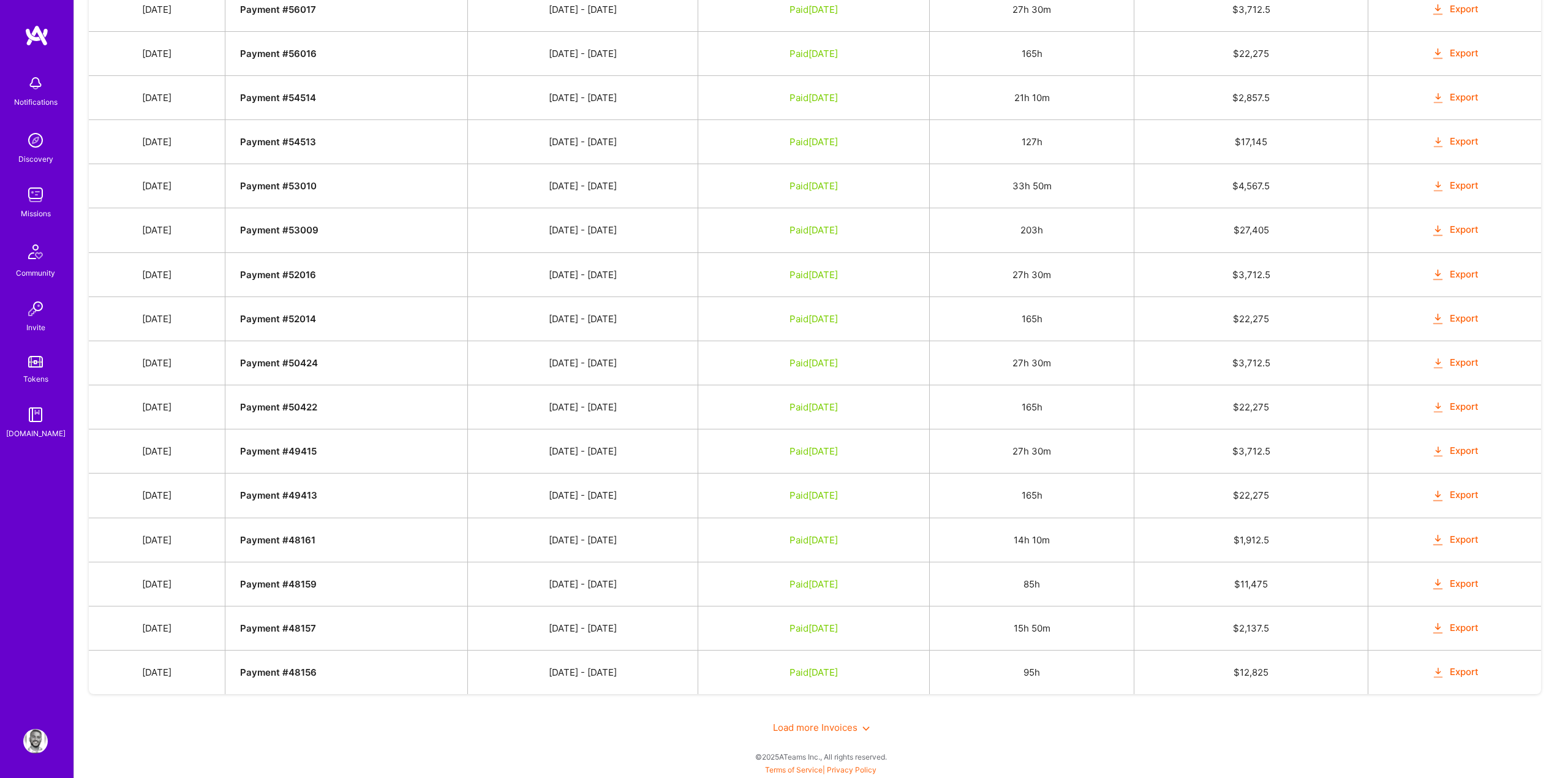
click at [784, 409] on button "Export" at bounding box center [1454, 407] width 47 height 14
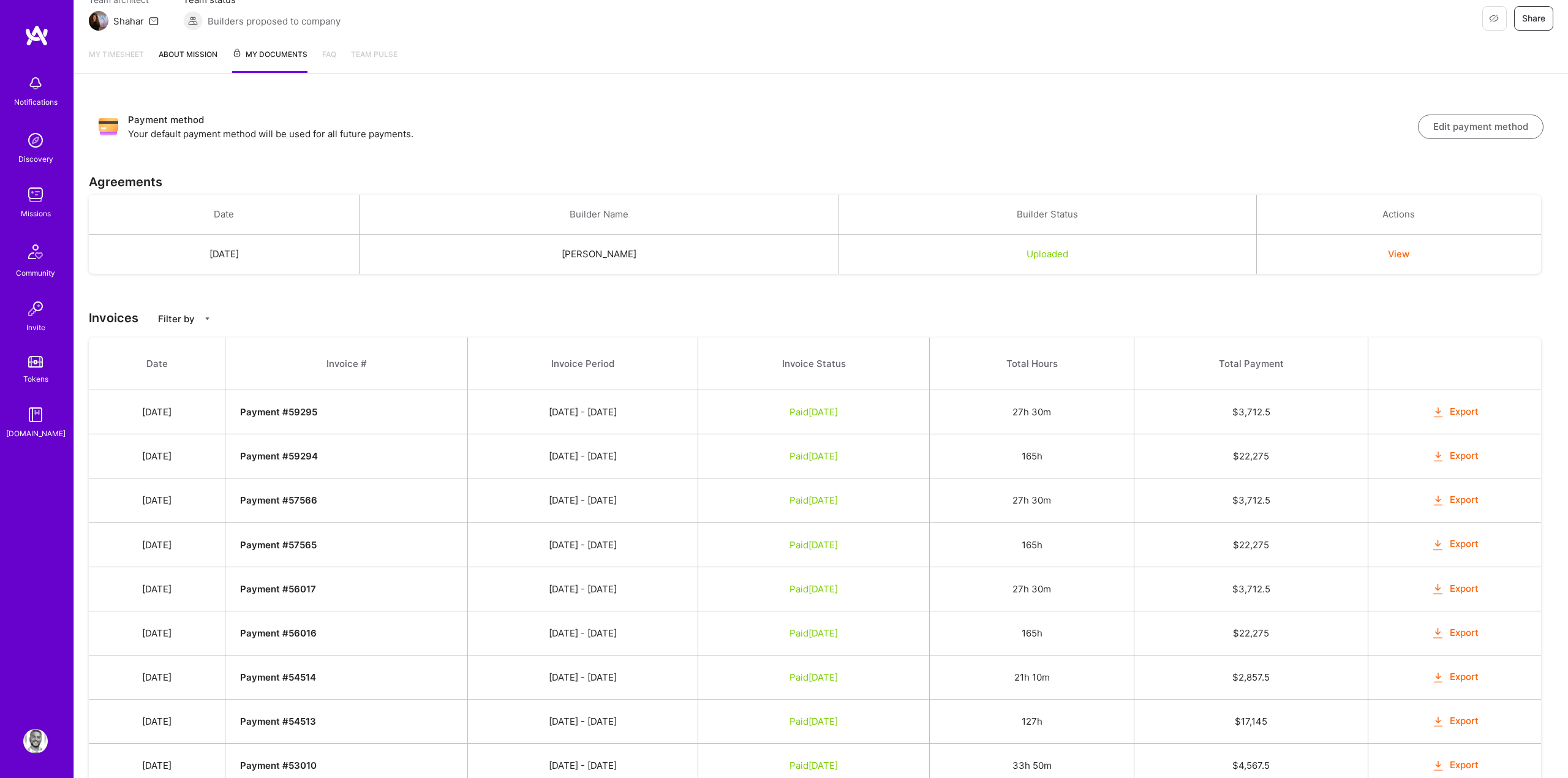
scroll to position [0, 0]
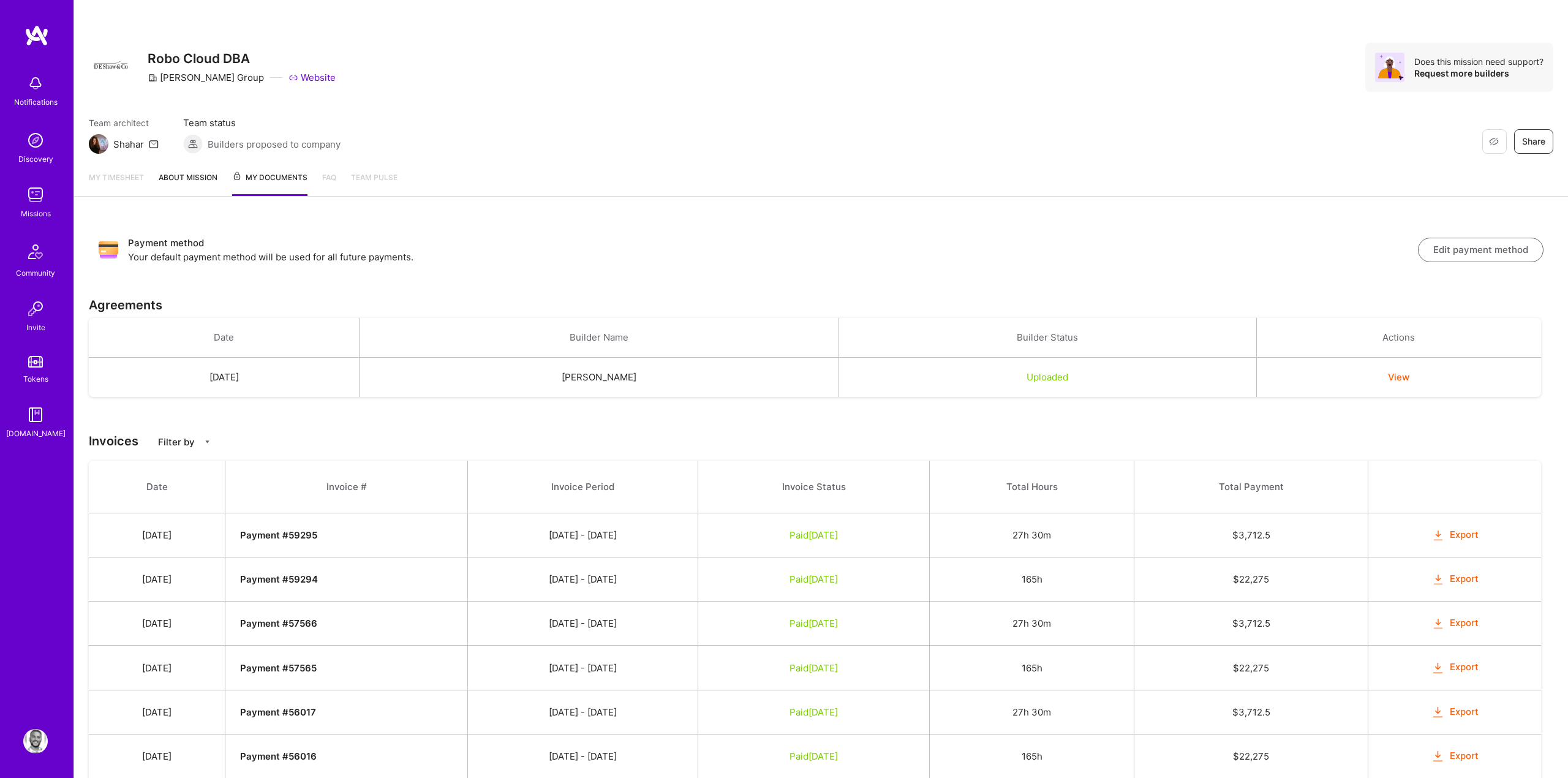
click at [464, 259] on p "Your default payment method will be used for all future payments." at bounding box center [773, 257] width 1290 height 13
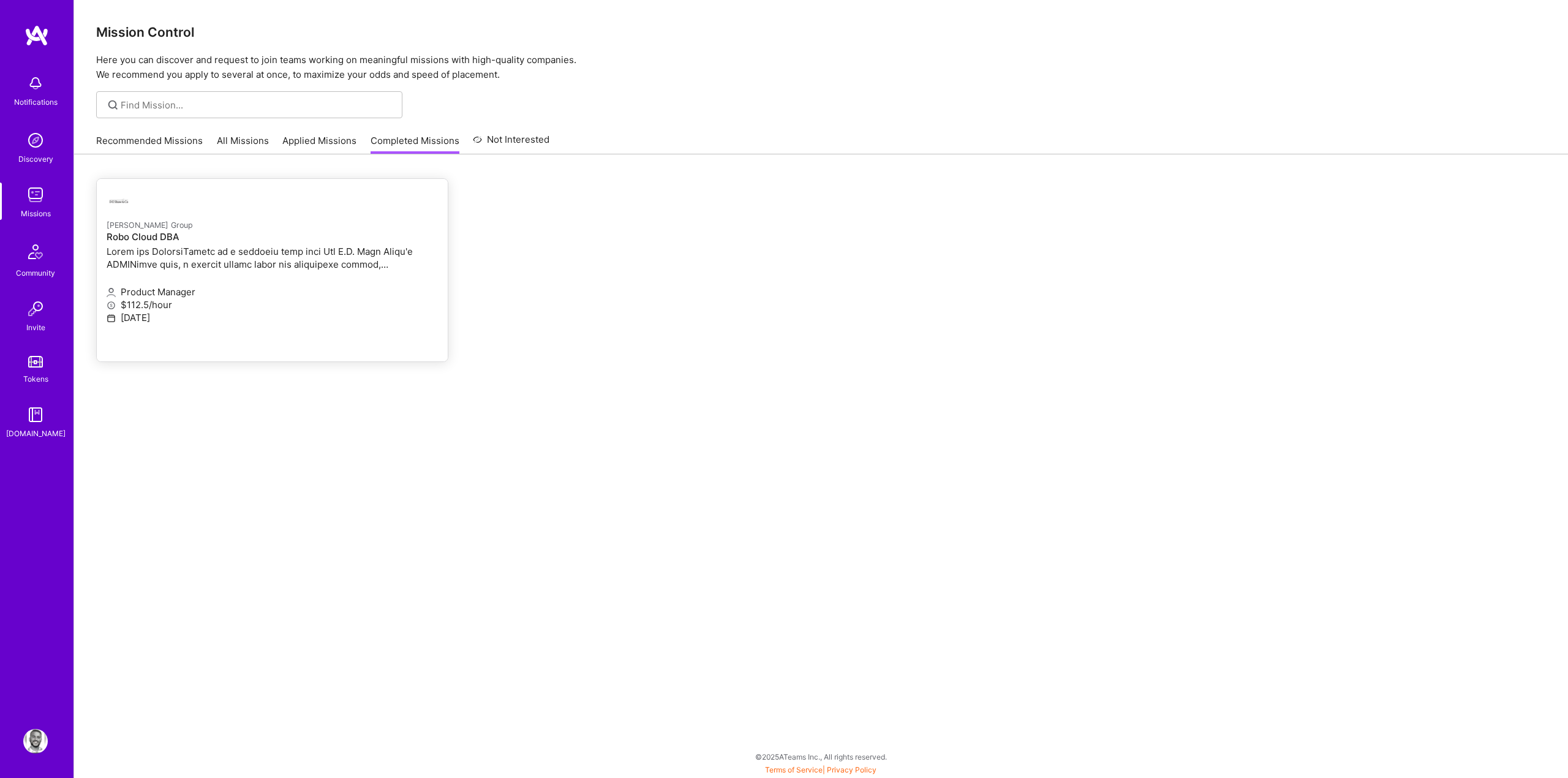
click at [150, 242] on h4 "Robo Cloud DBA" at bounding box center [272, 237] width 331 height 11
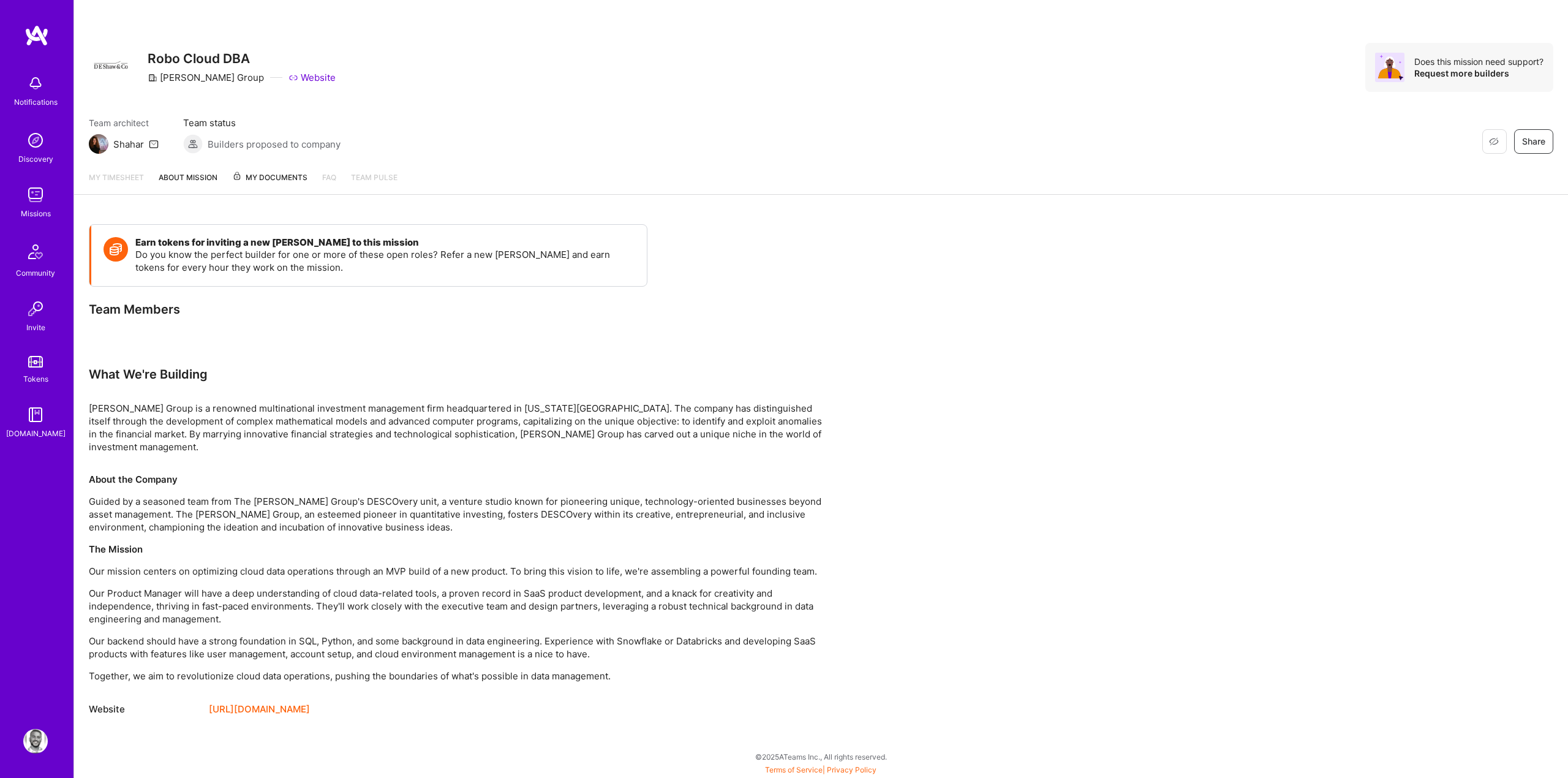
click at [270, 181] on span "My Documents" at bounding box center [270, 177] width 75 height 13
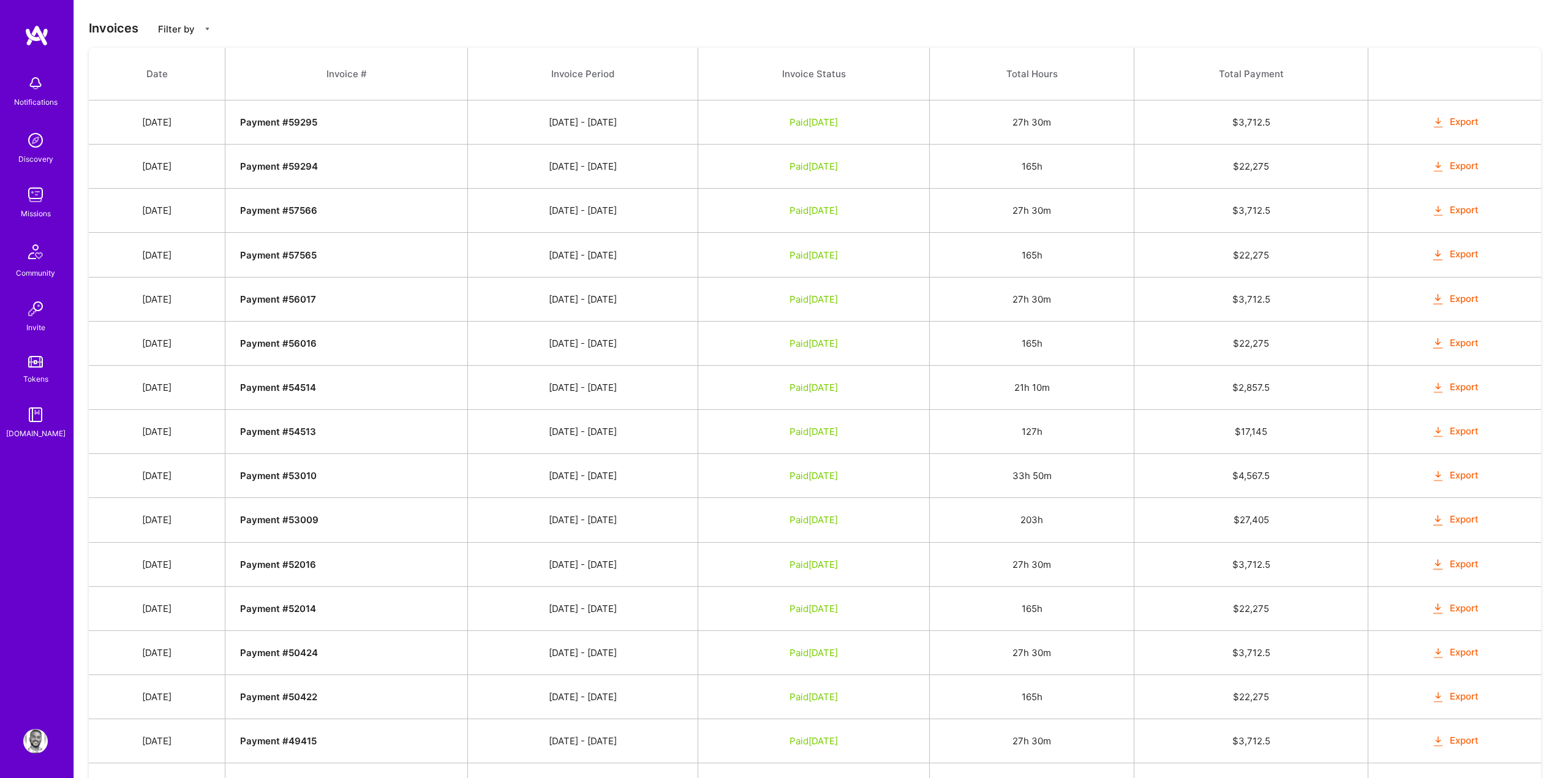
scroll to position [558, 0]
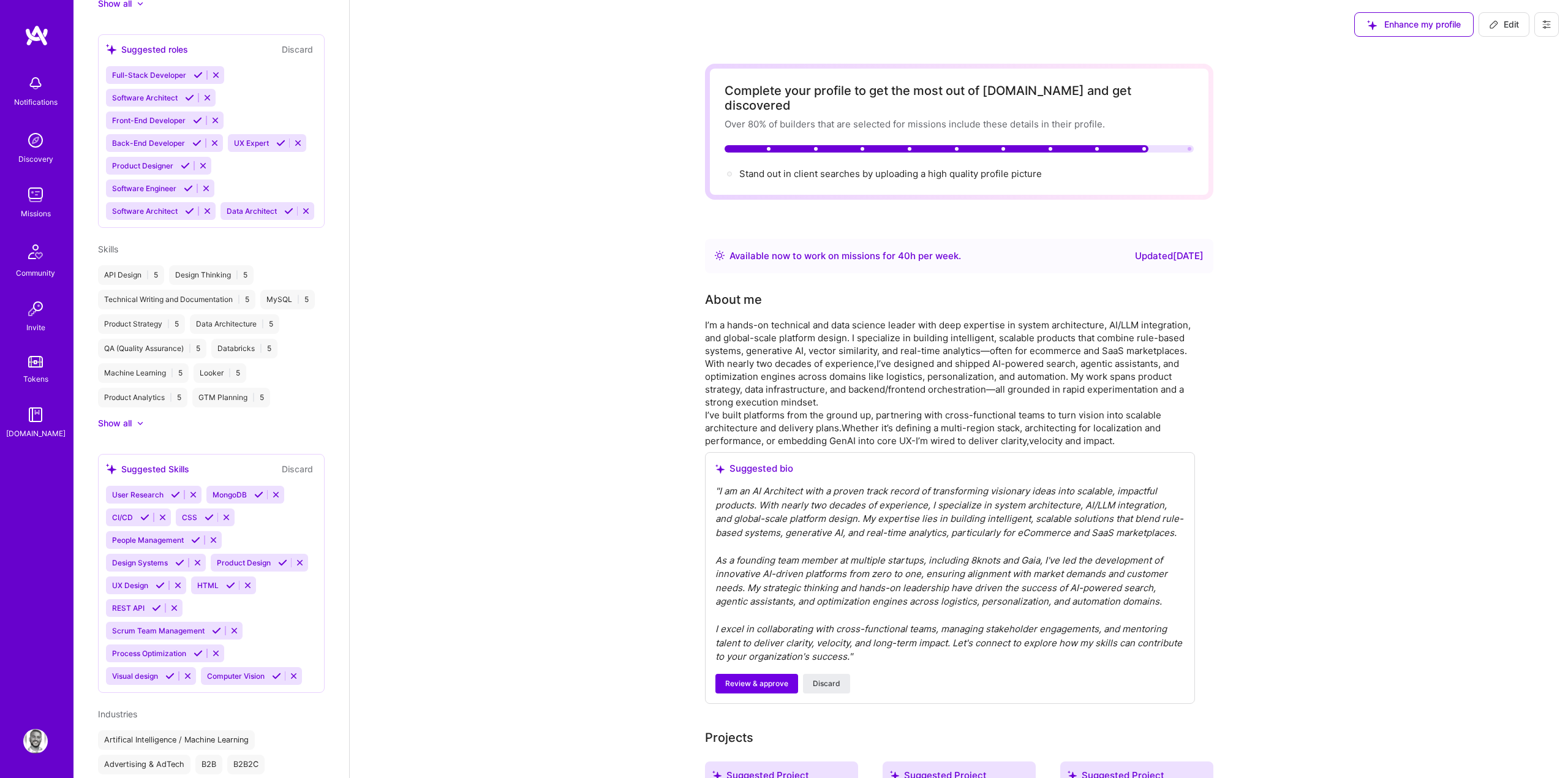
scroll to position [718, 0]
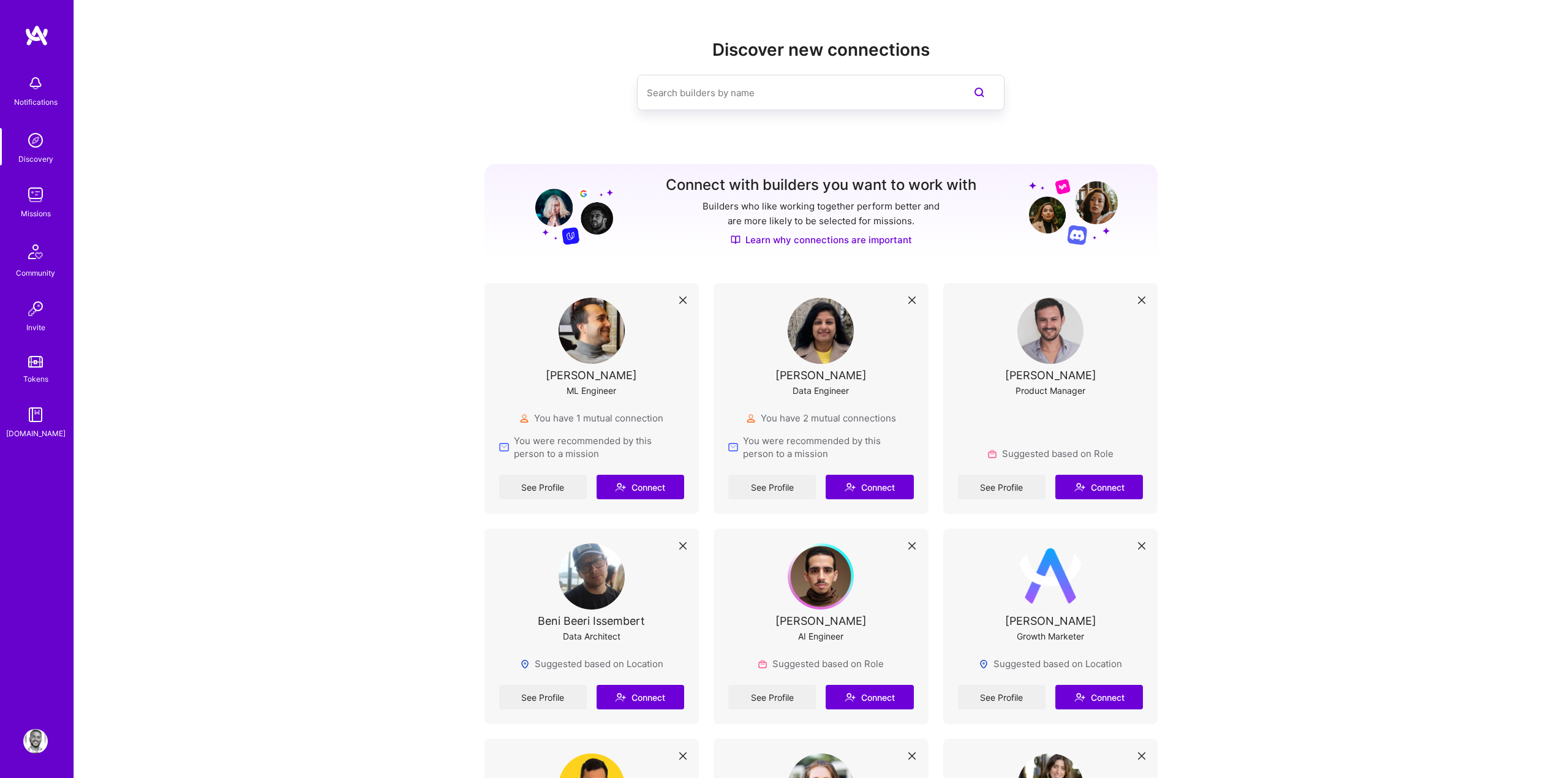
click at [44, 81] on img at bounding box center [35, 82] width 24 height 24
click at [38, 198] on img at bounding box center [35, 194] width 24 height 24
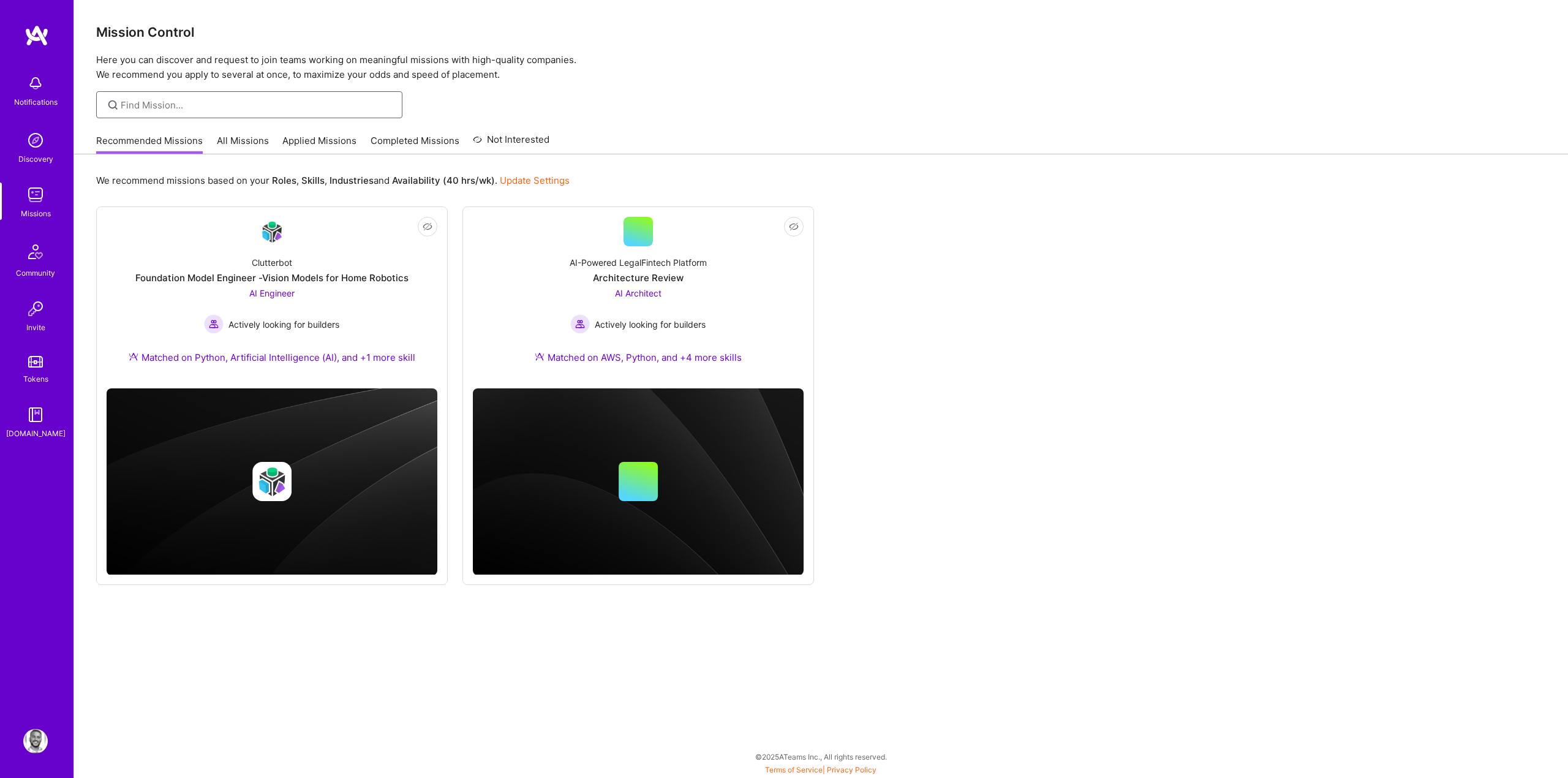
click at [194, 100] on input at bounding box center [257, 105] width 272 height 13
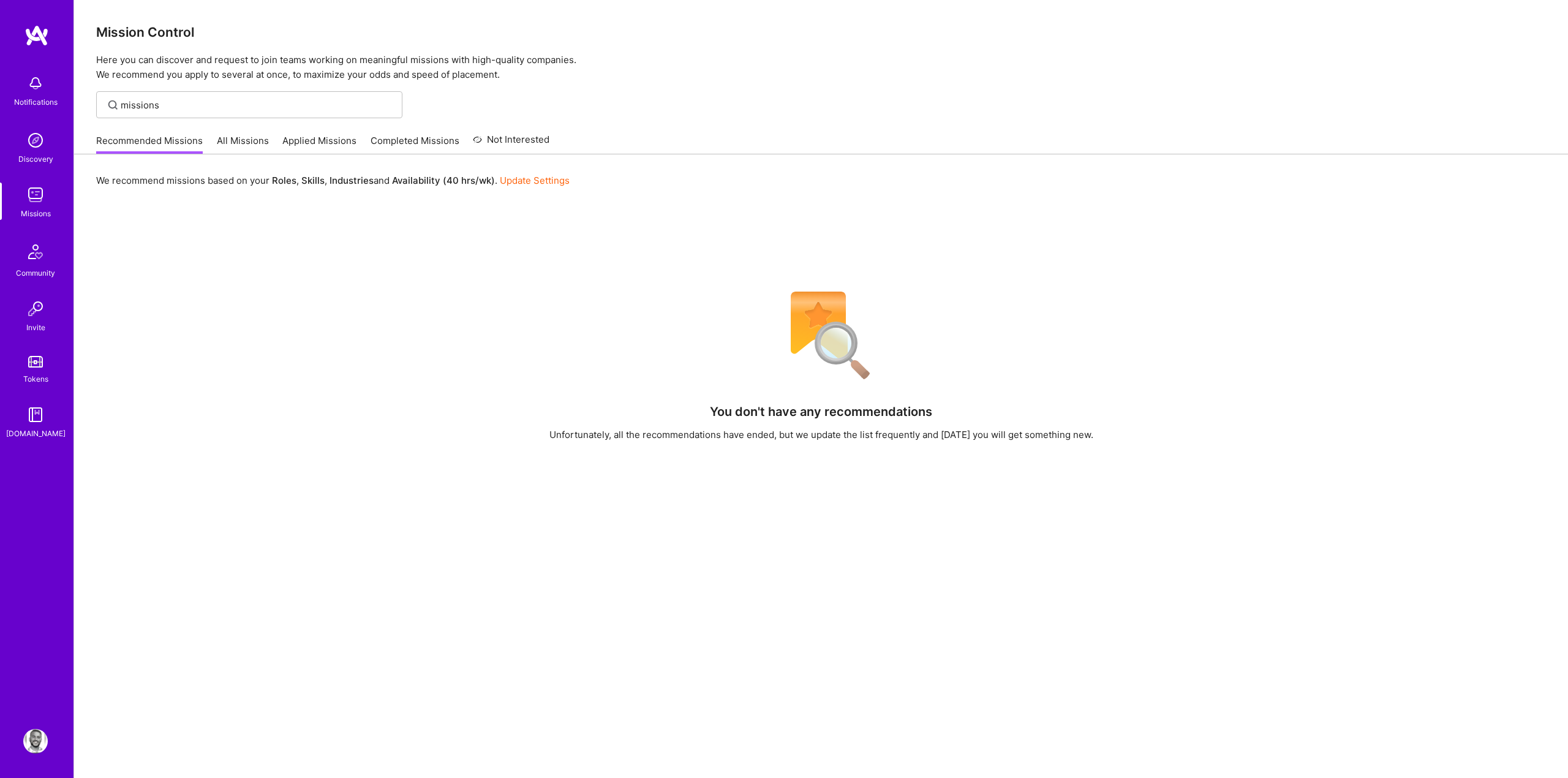
click at [400, 141] on link "Completed Missions" at bounding box center [415, 144] width 89 height 21
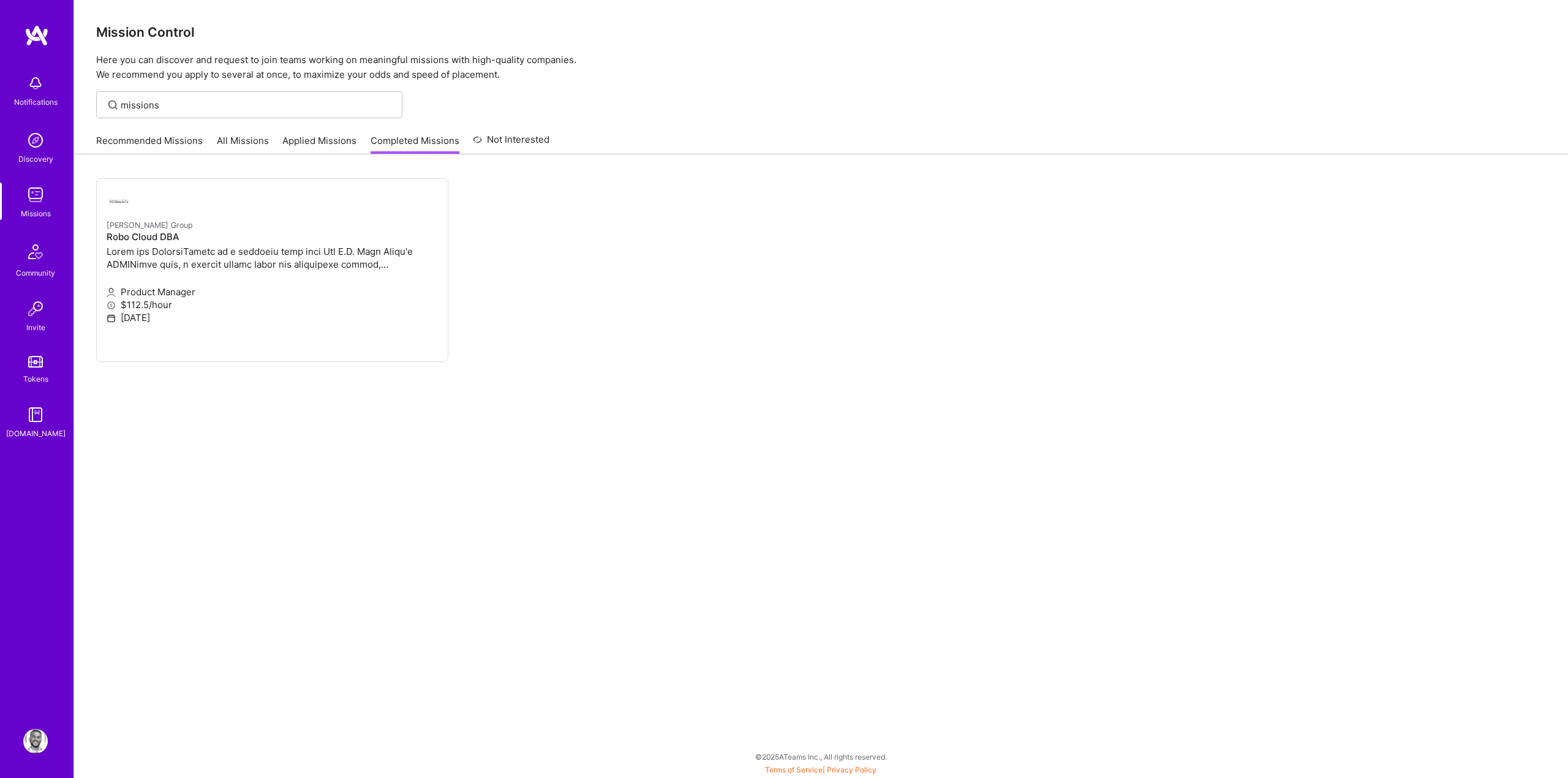
click at [332, 139] on link "Applied Missions" at bounding box center [319, 144] width 74 height 21
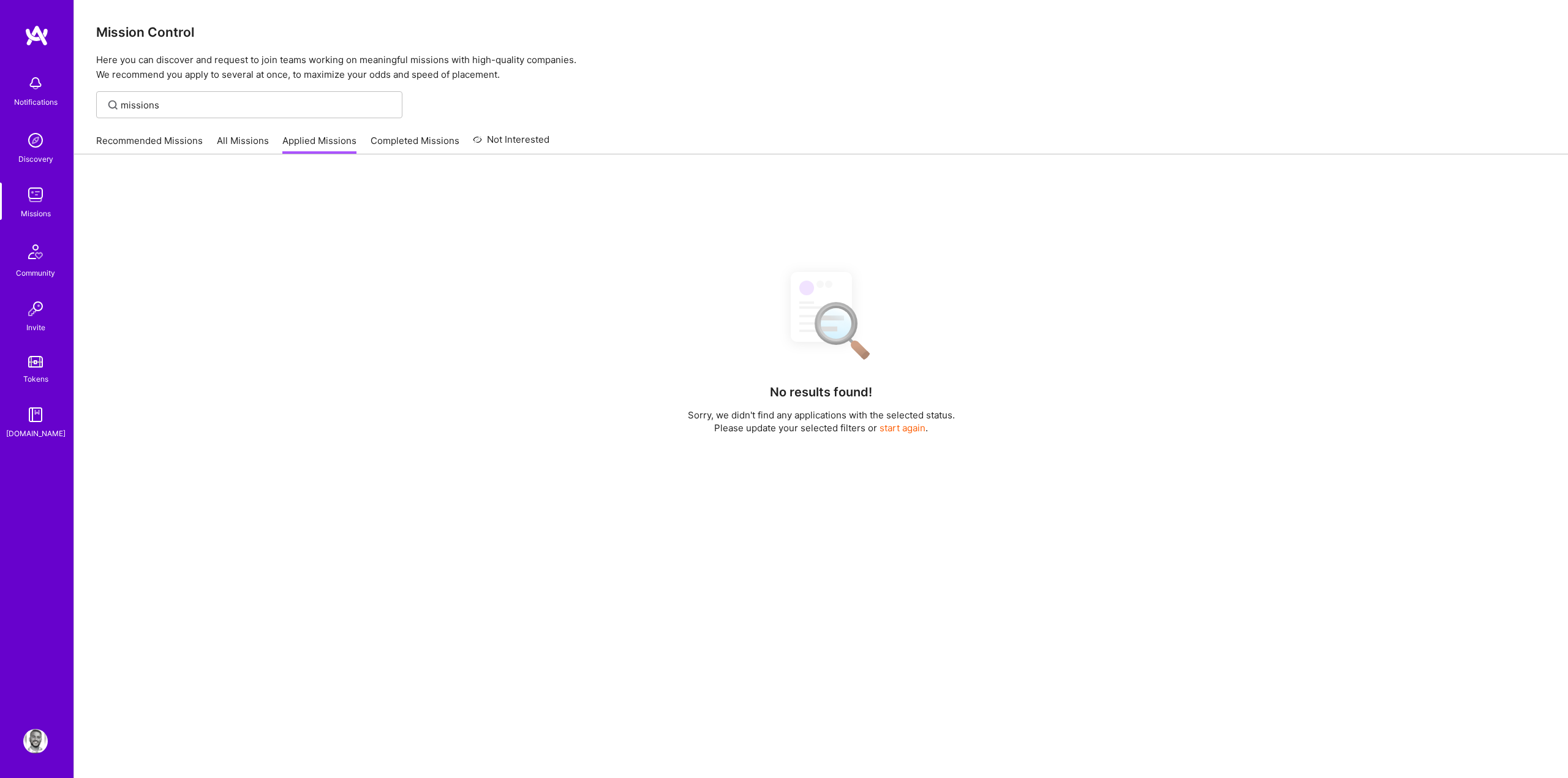
click at [247, 137] on link "All Missions" at bounding box center [243, 144] width 52 height 21
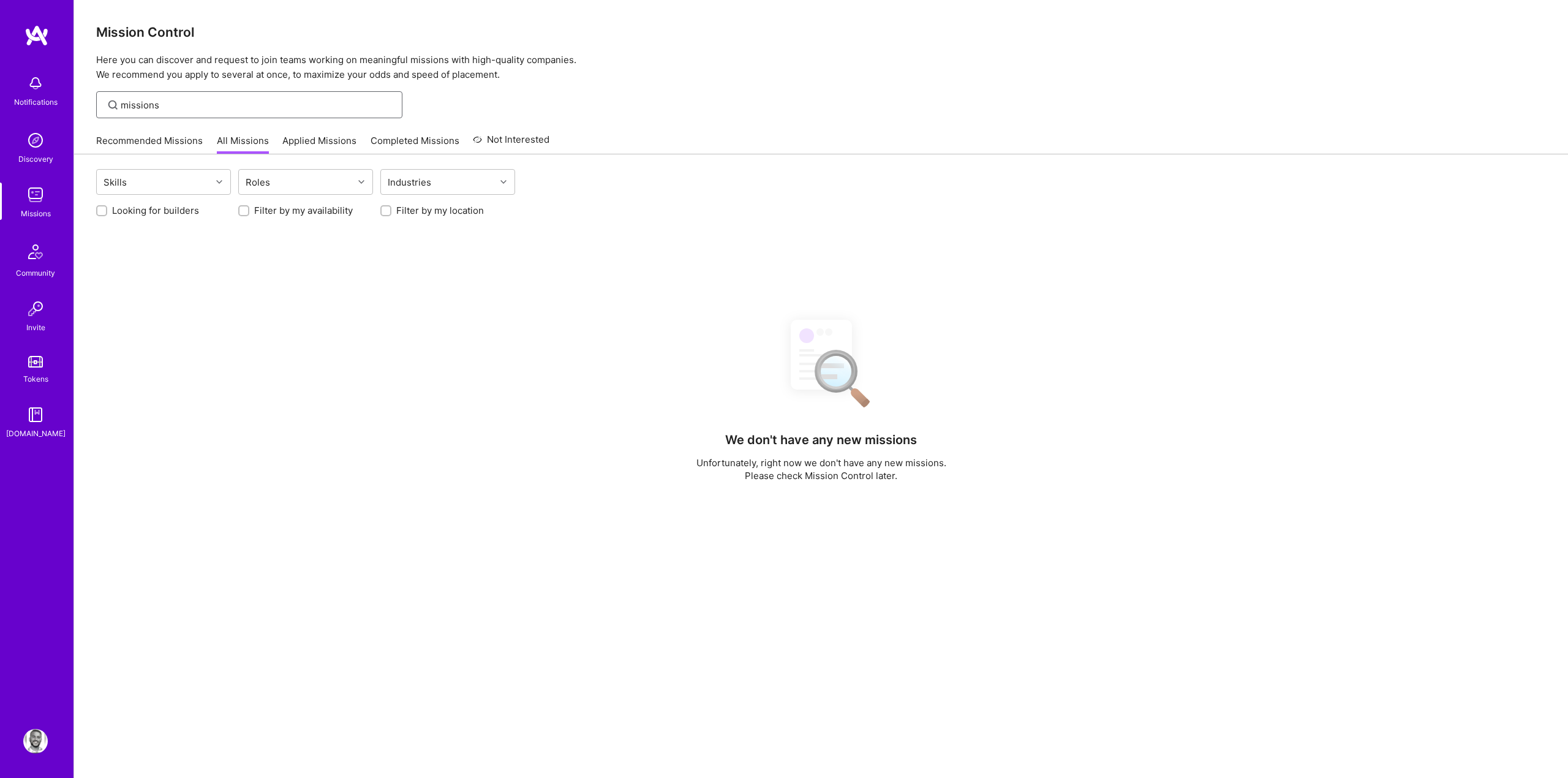
click at [227, 108] on input "missions" at bounding box center [257, 105] width 272 height 13
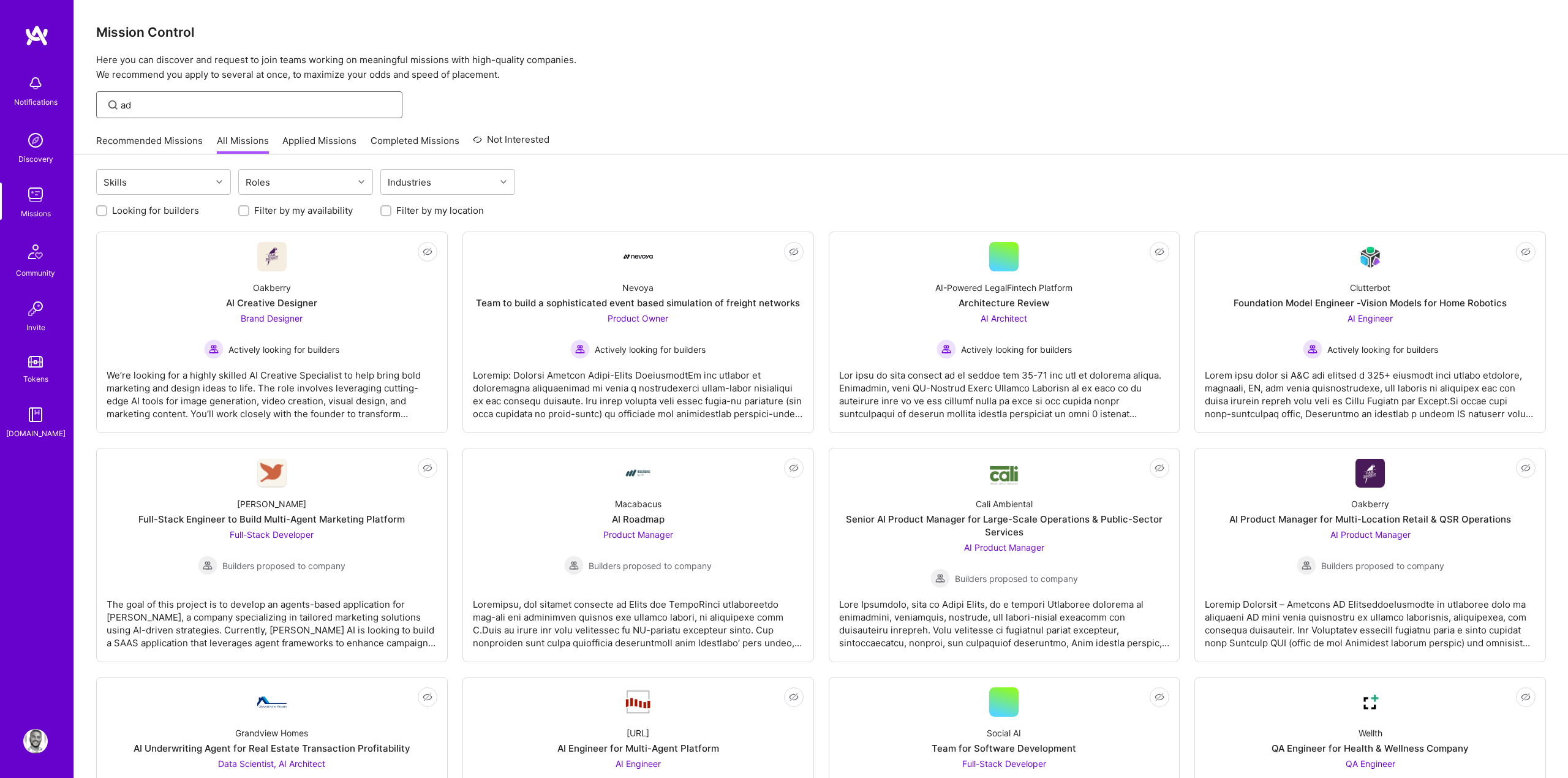
type input "adl"
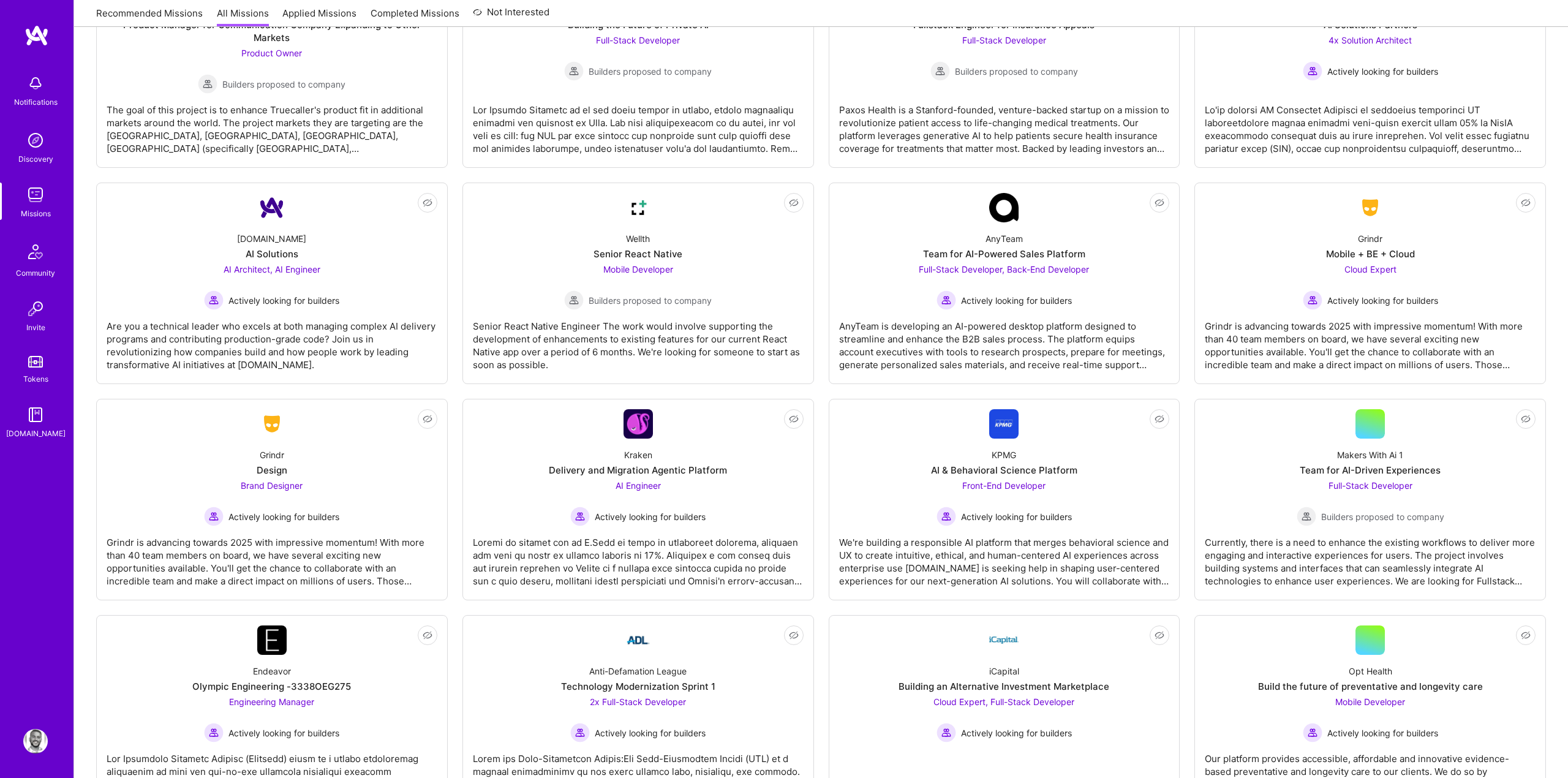
scroll to position [2101, 0]
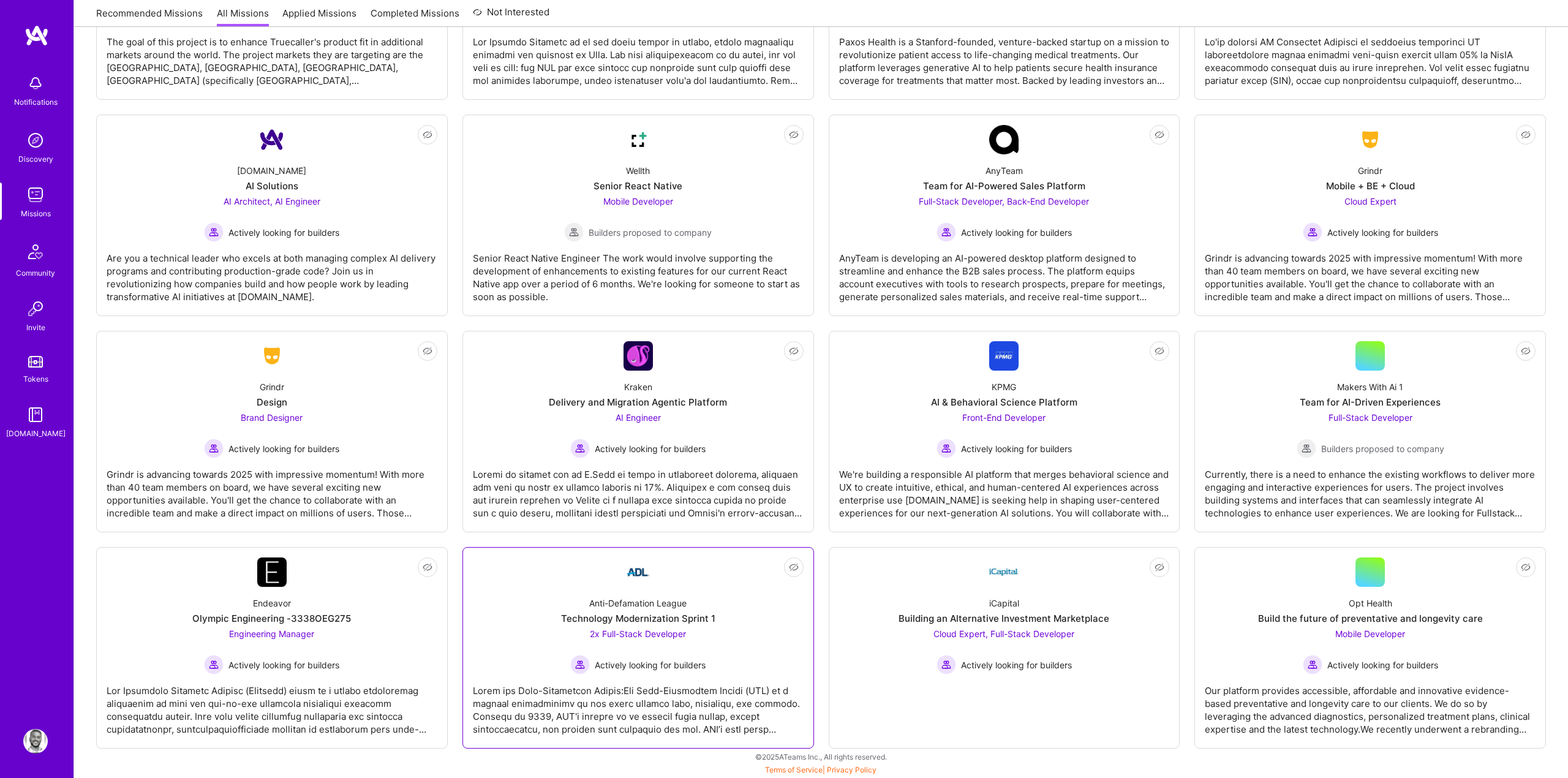
click at [589, 601] on div "Anti-Defamation League" at bounding box center [638, 603] width 98 height 13
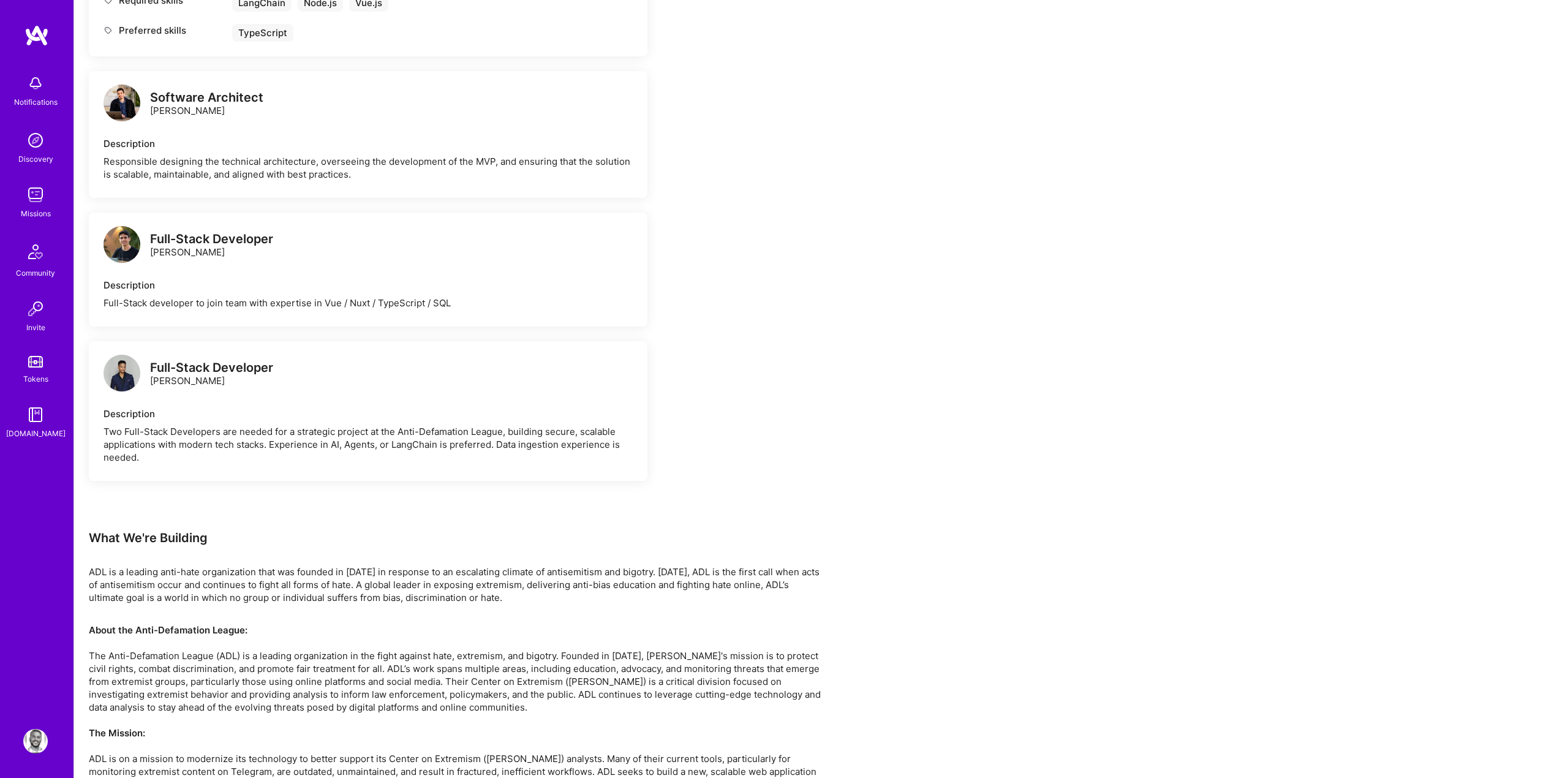
scroll to position [636, 0]
click at [124, 389] on img at bounding box center [122, 370] width 37 height 37
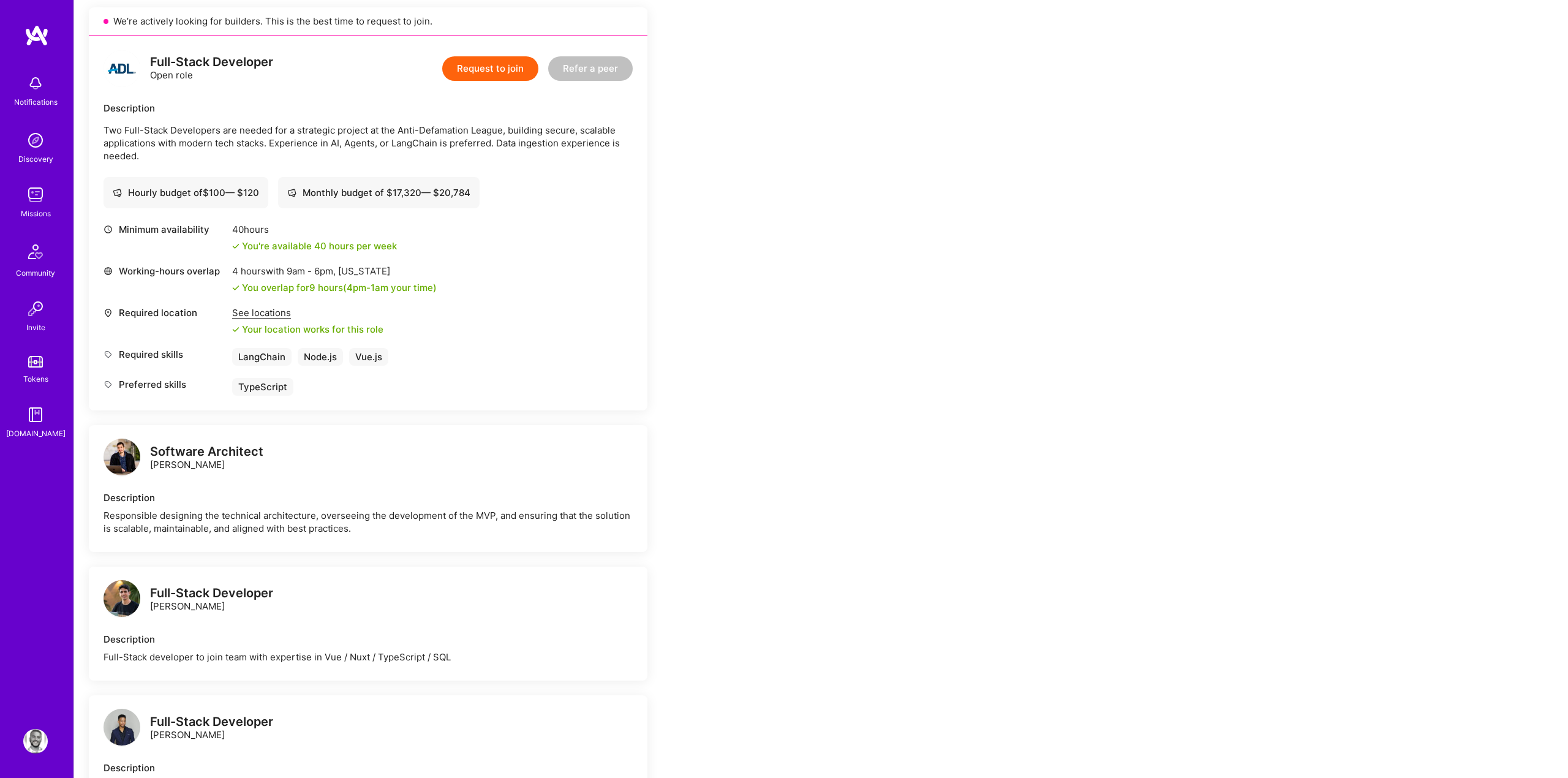
scroll to position [219, 0]
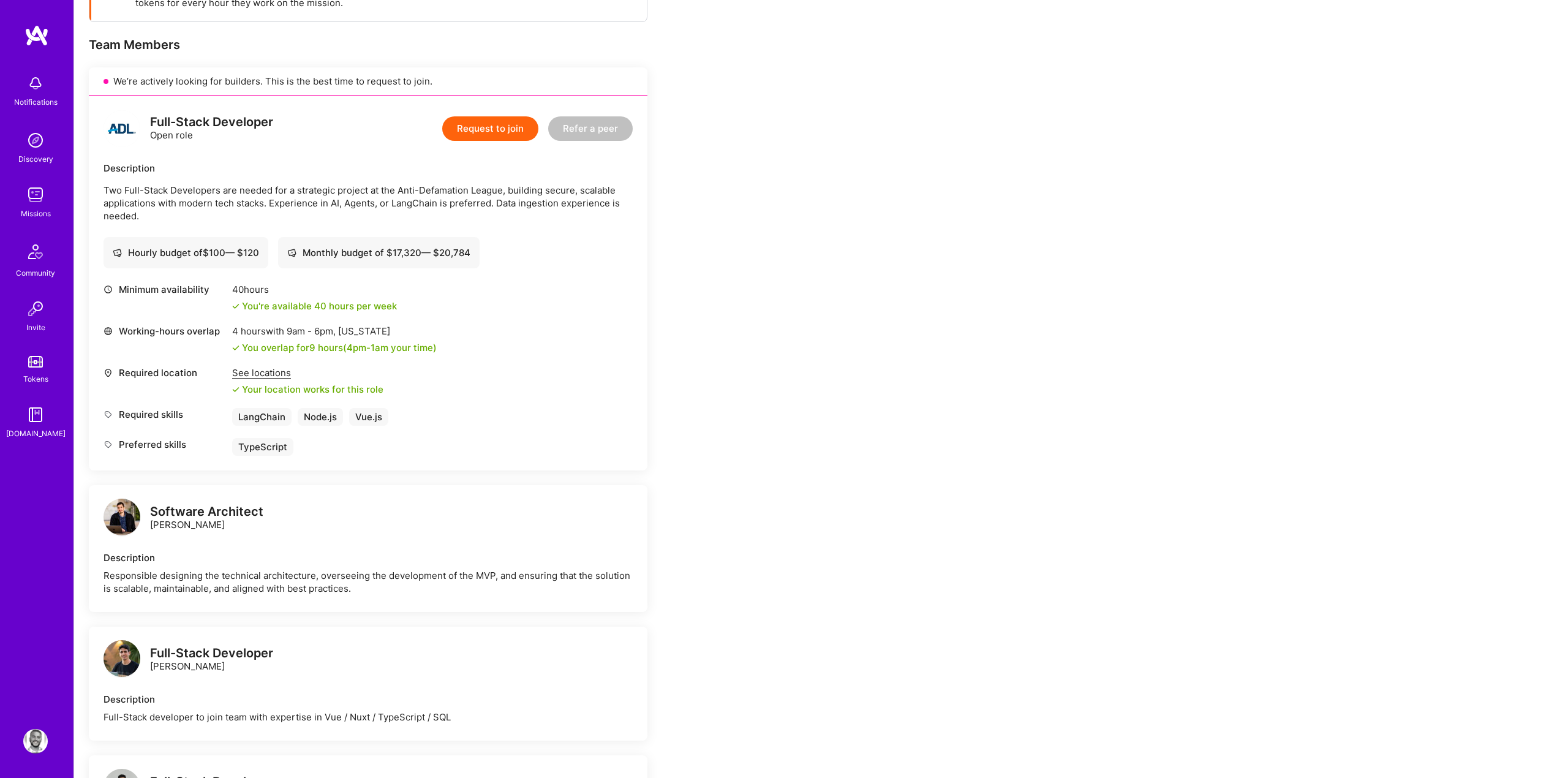
click at [784, 344] on div "Earn tokens for inviting a new A.Teamer to this mission Do you know the perfect…" at bounding box center [456, 623] width 735 height 1328
click at [784, 323] on div "Earn tokens for inviting a new A.Teamer to this mission Do you know the perfect…" at bounding box center [821, 635] width 1495 height 1381
click at [784, 325] on div "Earn tokens for inviting a new A.Teamer to this mission Do you know the perfect…" at bounding box center [821, 635] width 1495 height 1381
